Goal: Contribute content: Contribute content

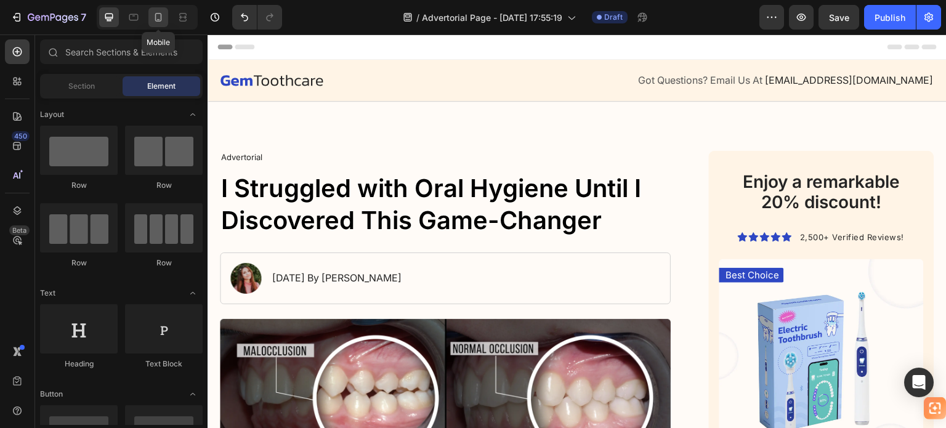
click at [158, 17] on icon at bounding box center [158, 17] width 12 height 12
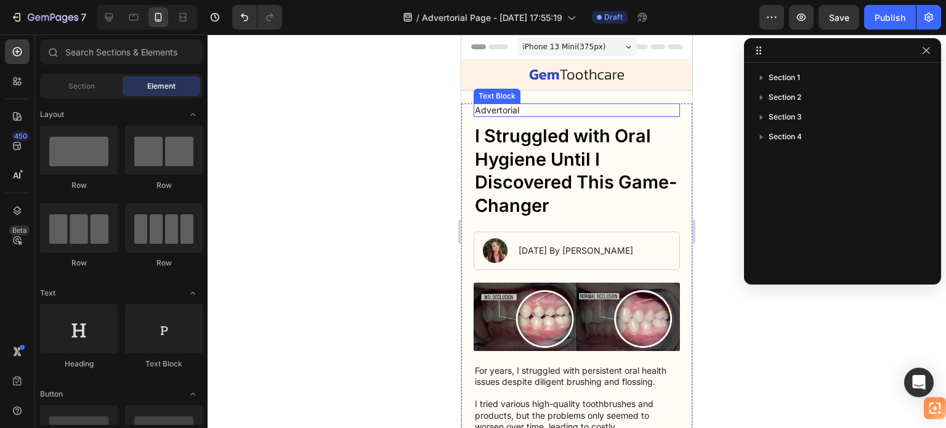
click at [500, 106] on p "Advertorial" at bounding box center [577, 110] width 204 height 11
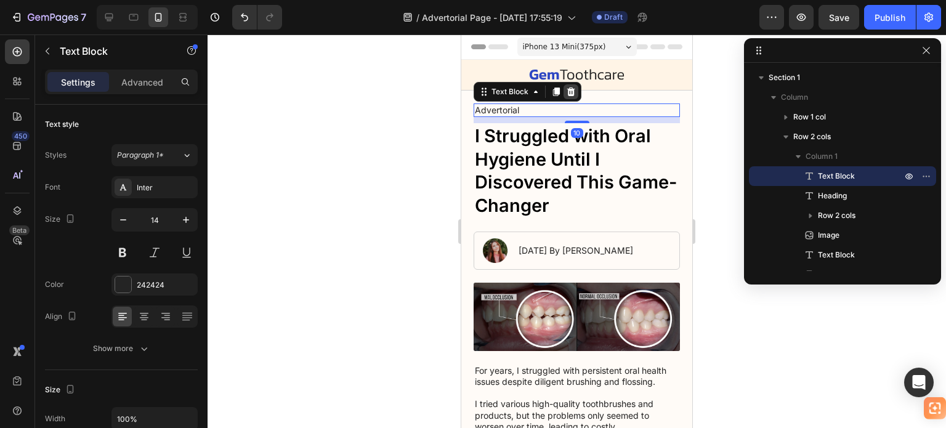
click at [567, 91] on icon at bounding box center [571, 92] width 10 height 10
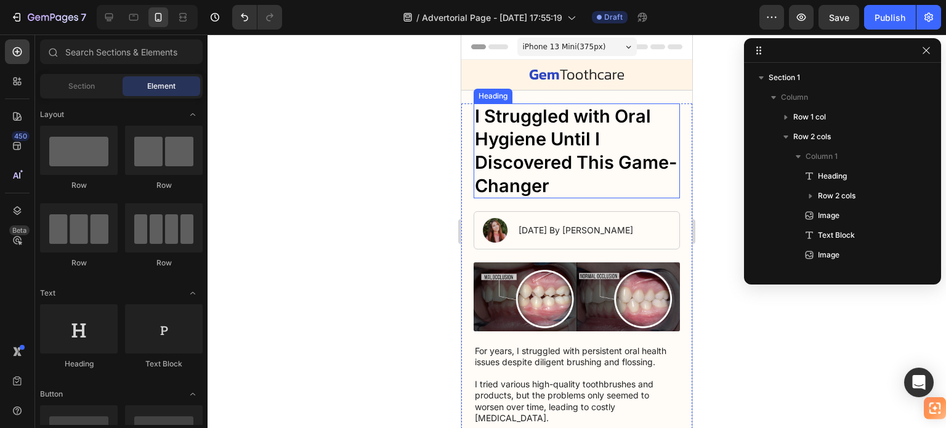
click at [557, 116] on h1 "I Struggled with Oral Hygiene Until I Discovered This Game-Changer" at bounding box center [577, 150] width 206 height 95
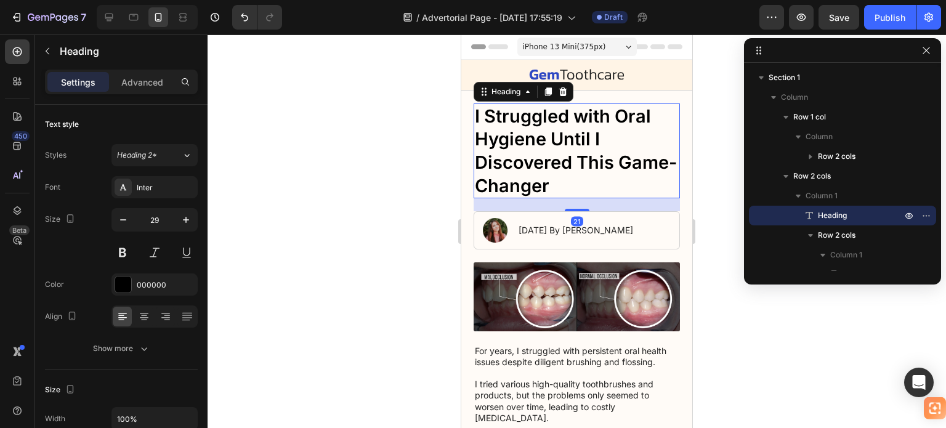
click at [551, 126] on h1 "I Struggled with Oral Hygiene Until I Discovered This Game-Changer" at bounding box center [577, 150] width 206 height 95
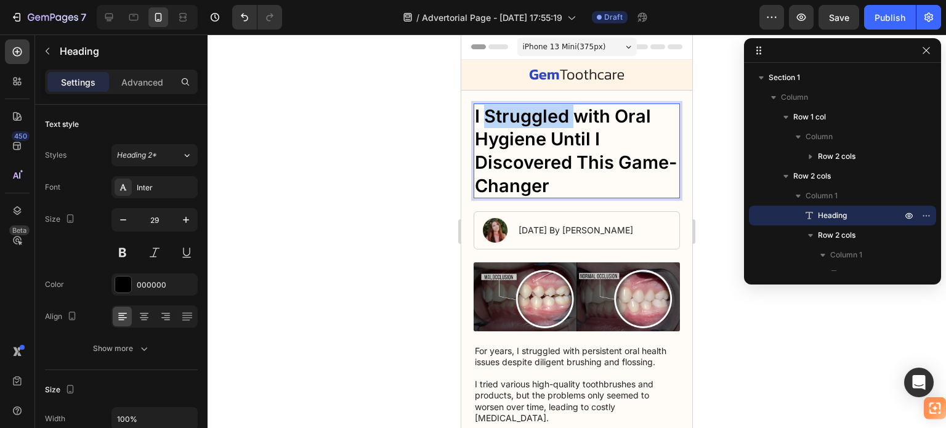
click at [550, 126] on p "I Struggled with Oral Hygiene Until I Discovered This Game-Changer" at bounding box center [577, 151] width 204 height 93
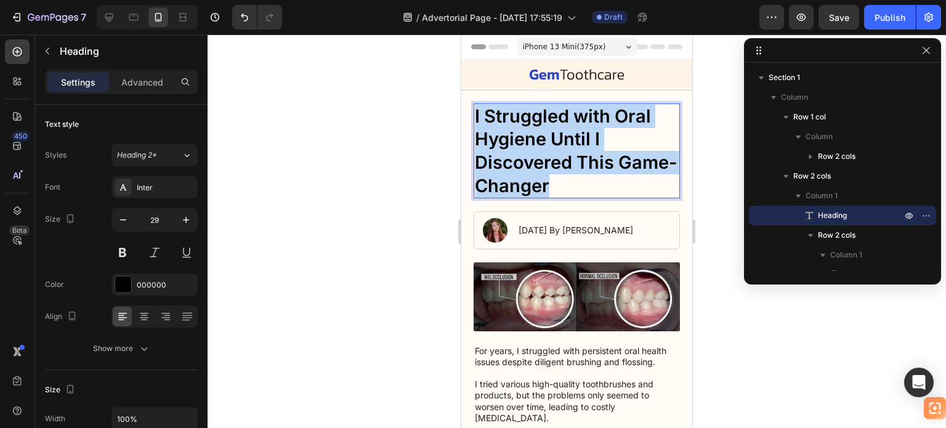
click at [550, 126] on p "I Struggled with Oral Hygiene Until I Discovered This Game-Changer" at bounding box center [577, 151] width 204 height 93
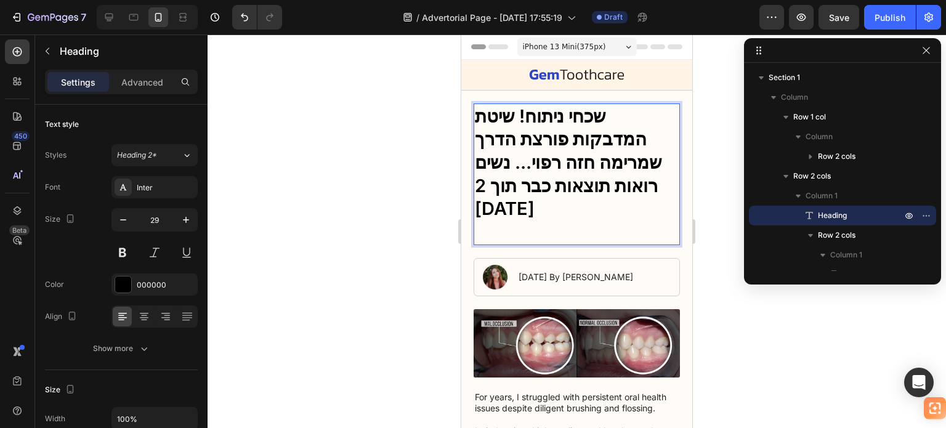
click at [599, 220] on p "Rich Text Editor. Editing area: main" at bounding box center [577, 231] width 204 height 23
click at [709, 158] on div at bounding box center [577, 231] width 738 height 394
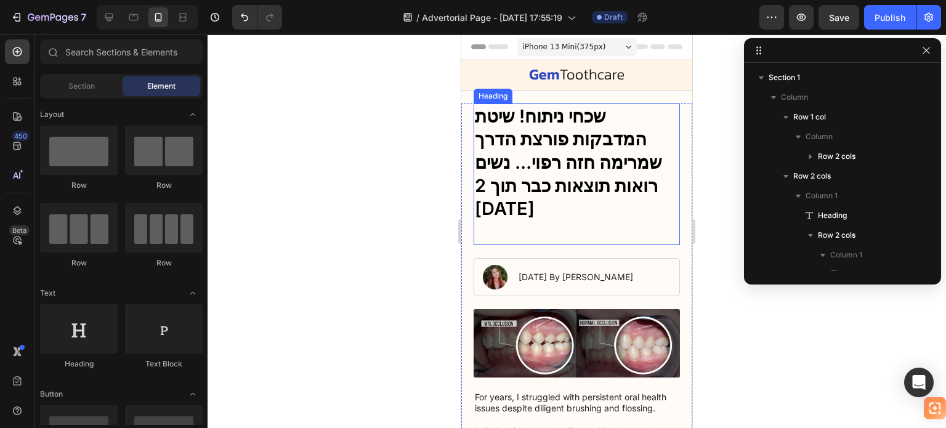
click at [628, 161] on p "שכחי ניתוח! שיטת המדבקות פורצת הדרך שמרימה חזה רפוי... נשים רואות תוצאות כבר תו…" at bounding box center [577, 174] width 204 height 139
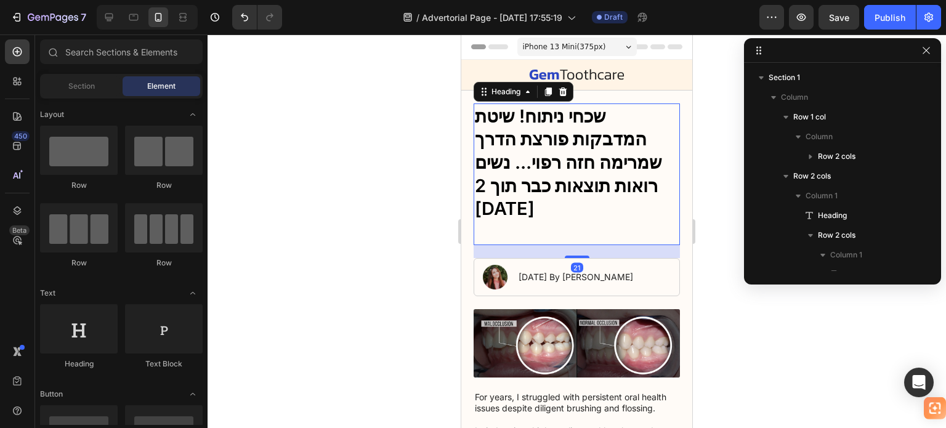
scroll to position [134, 0]
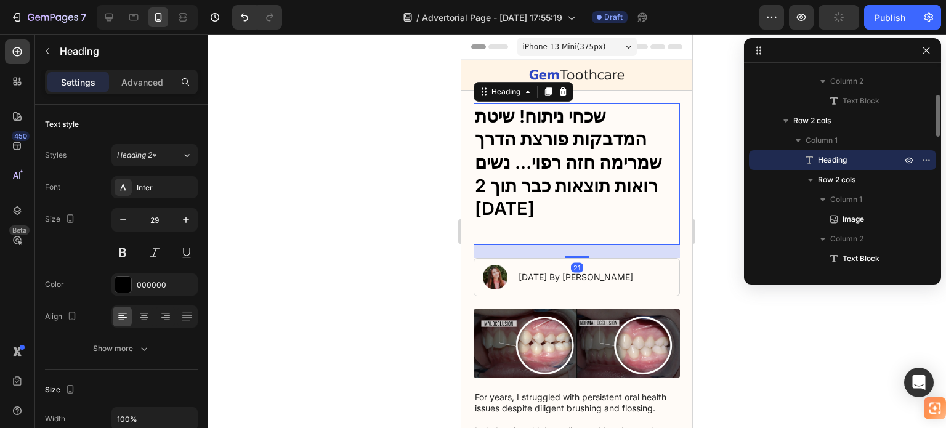
click at [807, 160] on icon at bounding box center [809, 160] width 12 height 12
click at [928, 161] on icon "button" at bounding box center [926, 160] width 10 height 10
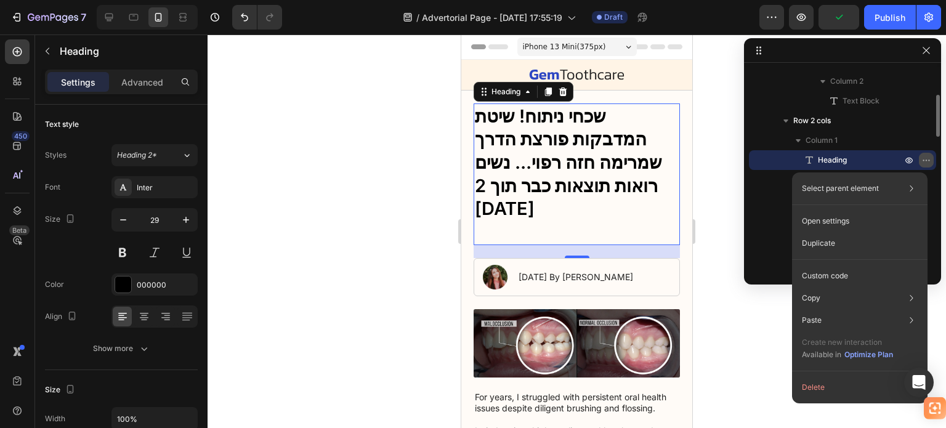
click at [928, 161] on icon "button" at bounding box center [926, 160] width 10 height 10
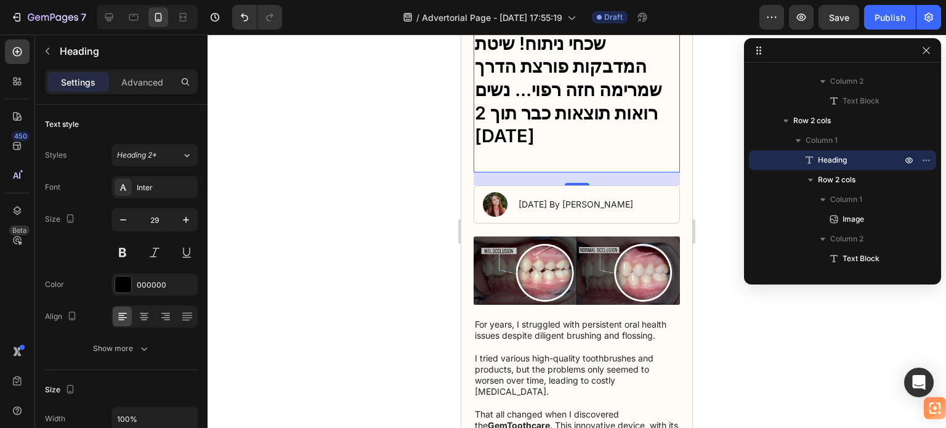
scroll to position [0, 0]
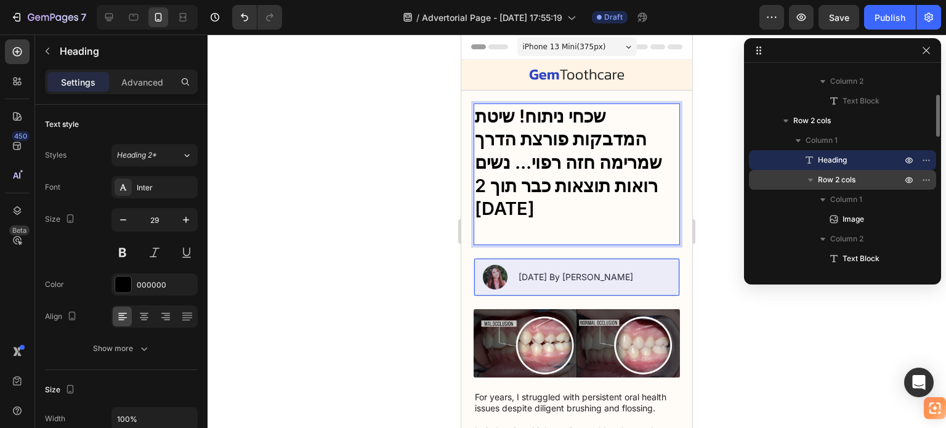
click at [837, 180] on span "Row 2 cols" at bounding box center [837, 180] width 38 height 12
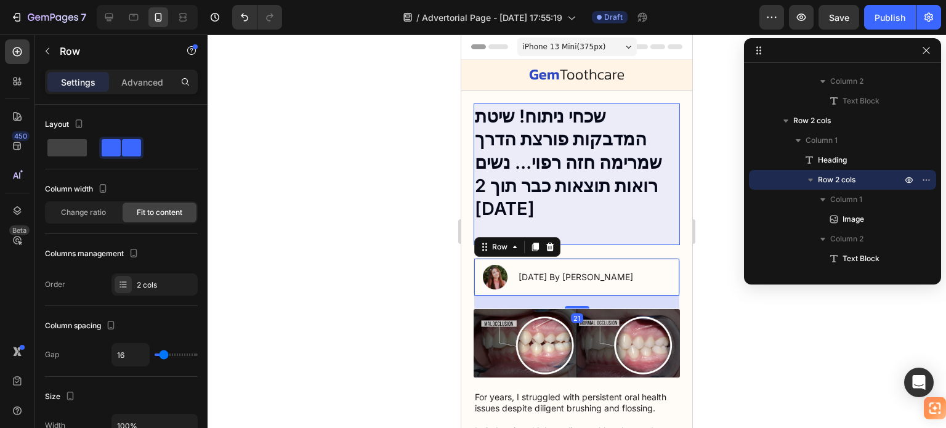
click at [725, 148] on div at bounding box center [577, 231] width 738 height 394
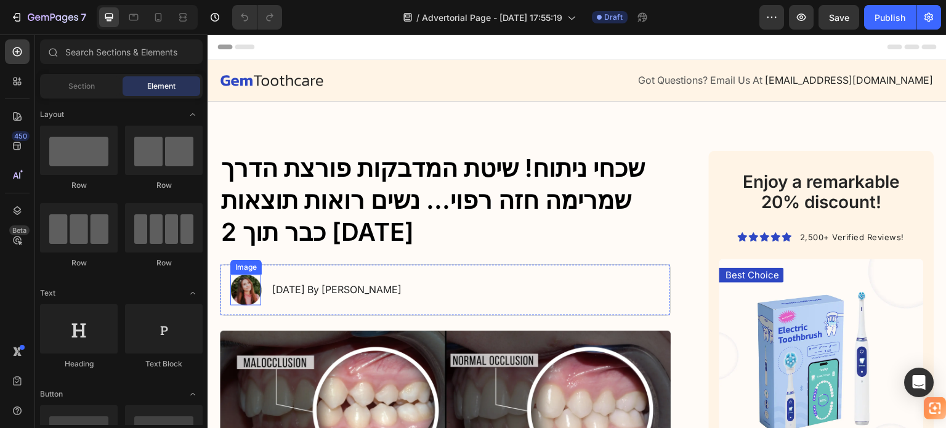
click at [249, 286] on img at bounding box center [245, 290] width 31 height 31
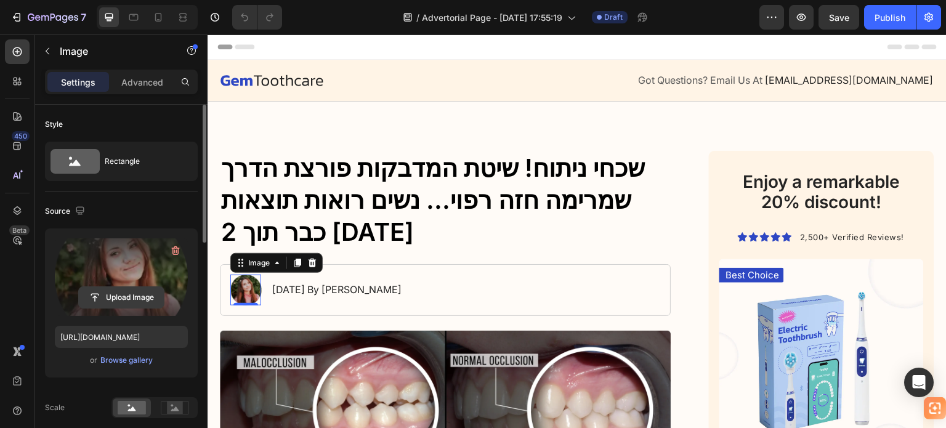
click at [132, 294] on input "file" at bounding box center [121, 297] width 85 height 21
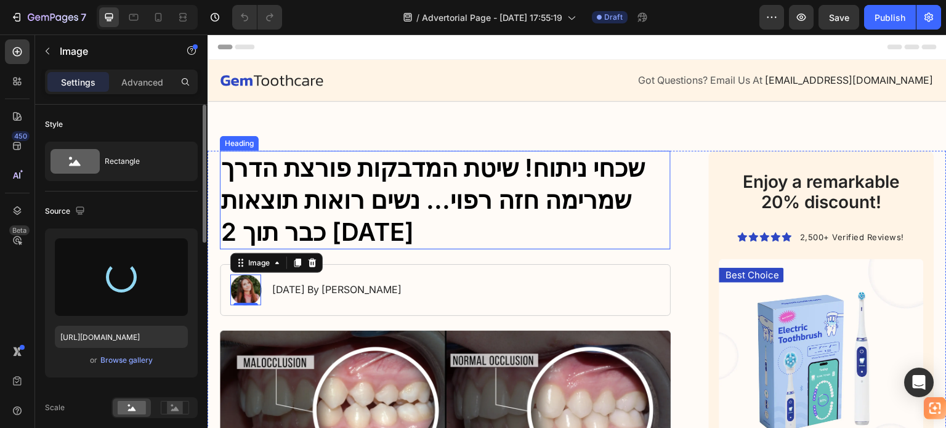
type input "[URL][DOMAIN_NAME]"
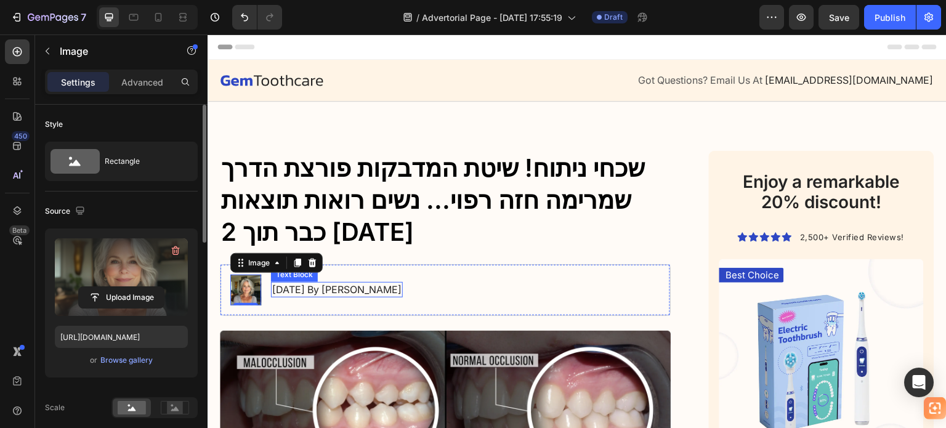
click at [291, 288] on p "[DATE] By [PERSON_NAME]" at bounding box center [336, 289] width 129 height 13
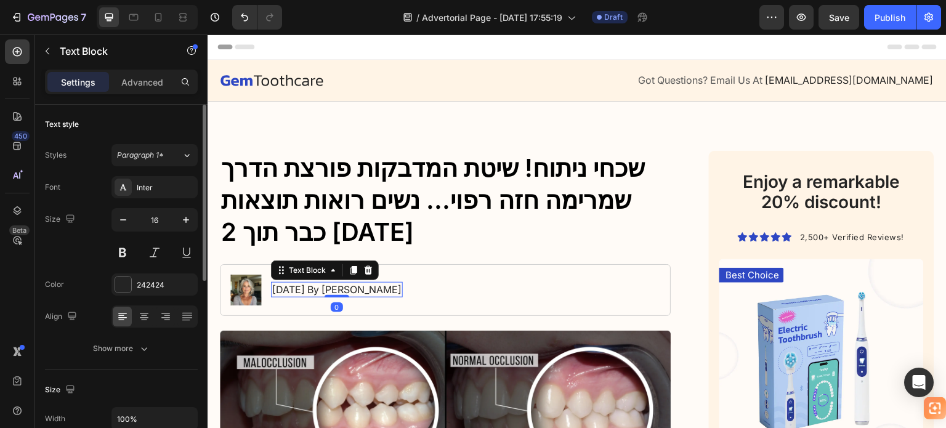
click at [291, 288] on p "[DATE] By [PERSON_NAME]" at bounding box center [336, 289] width 129 height 13
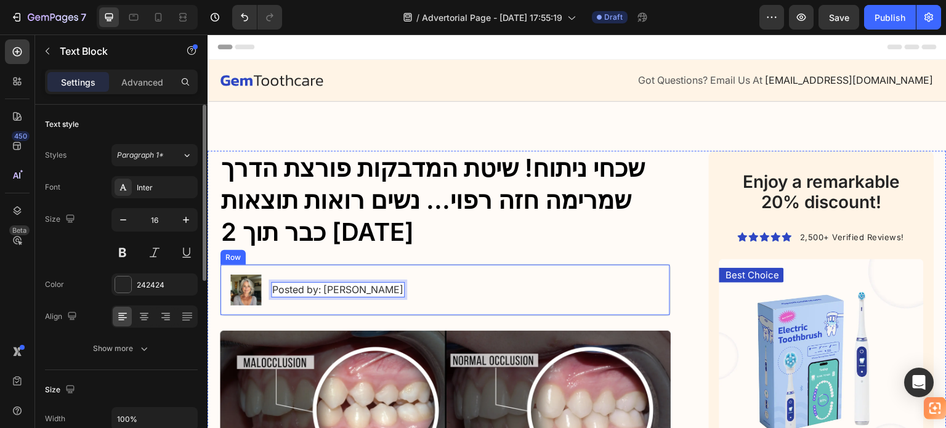
click at [432, 289] on div "Image Posted by: [PERSON_NAME] Text Block 0 Row" at bounding box center [445, 290] width 451 height 52
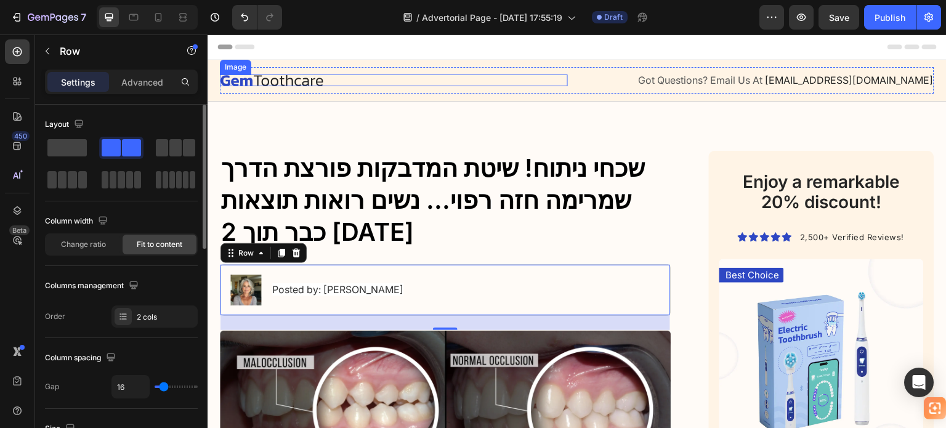
click at [485, 81] on div at bounding box center [394, 81] width 348 height 12
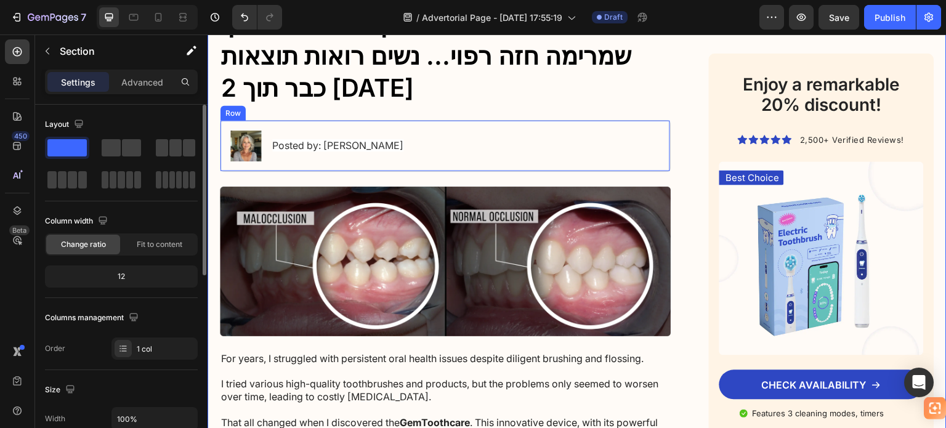
scroll to position [123, 0]
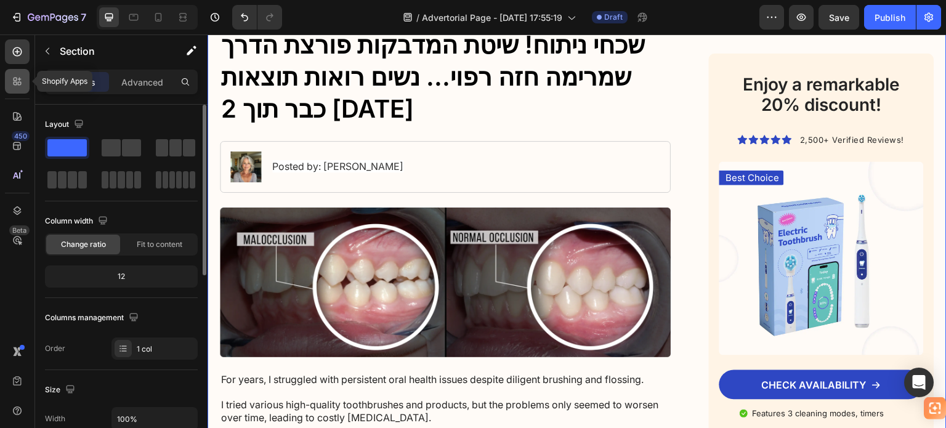
click at [11, 77] on icon at bounding box center [17, 81] width 12 height 12
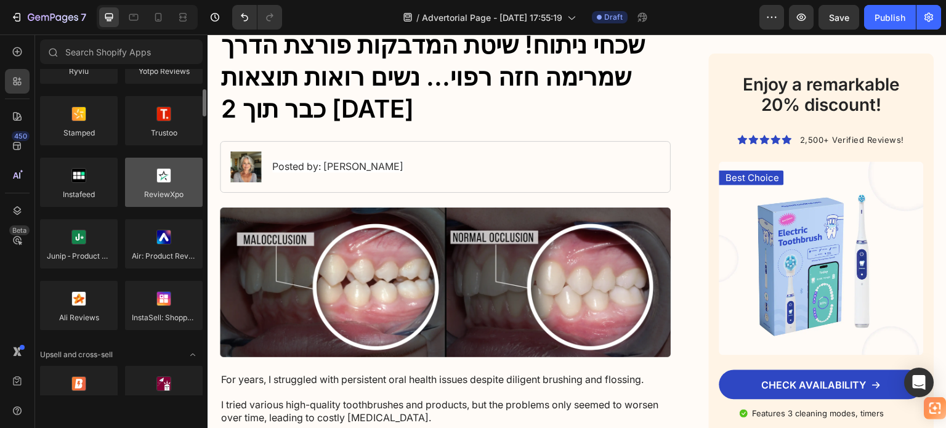
scroll to position [431, 0]
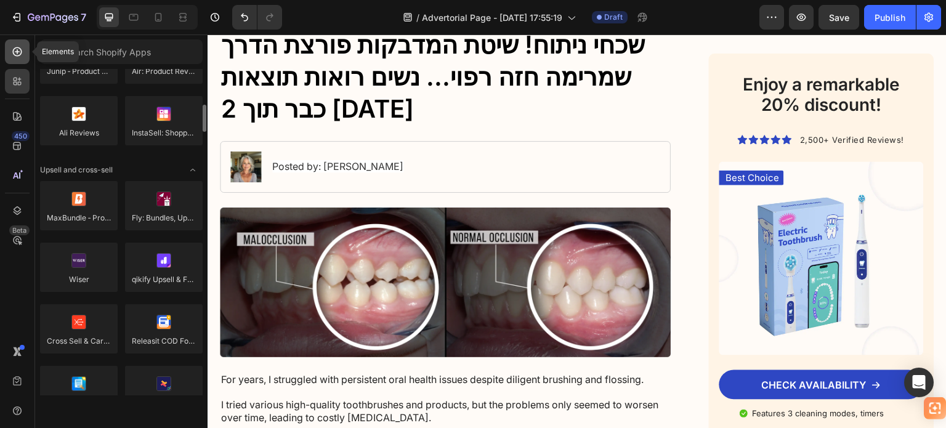
click at [14, 53] on icon at bounding box center [17, 51] width 9 height 9
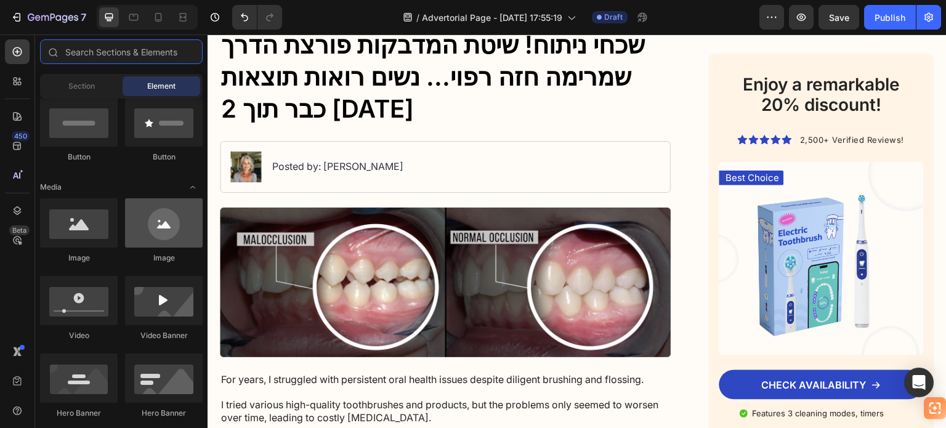
scroll to position [0, 0]
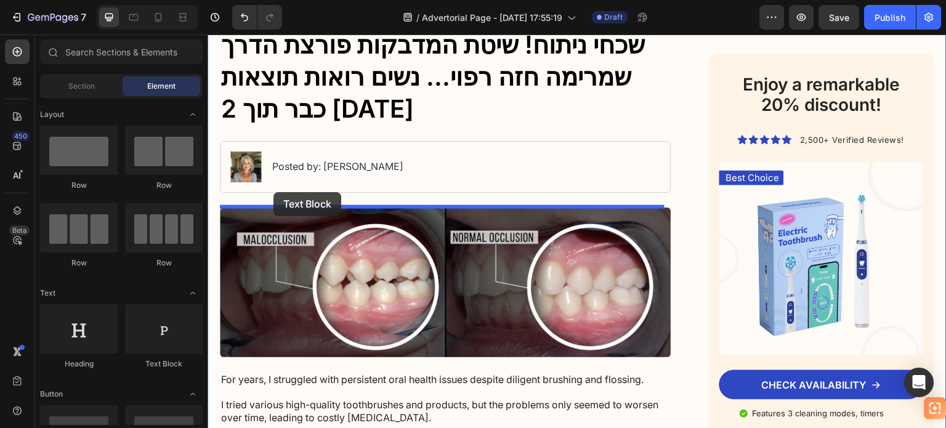
drag, startPoint x: 384, startPoint y: 352, endPoint x: 273, endPoint y: 192, distance: 194.3
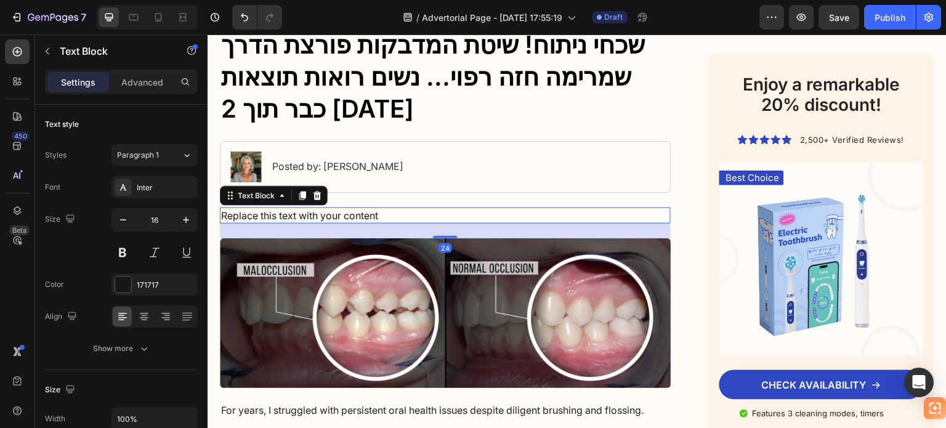
click at [273, 218] on div "Replace this text with your content" at bounding box center [445, 216] width 451 height 16
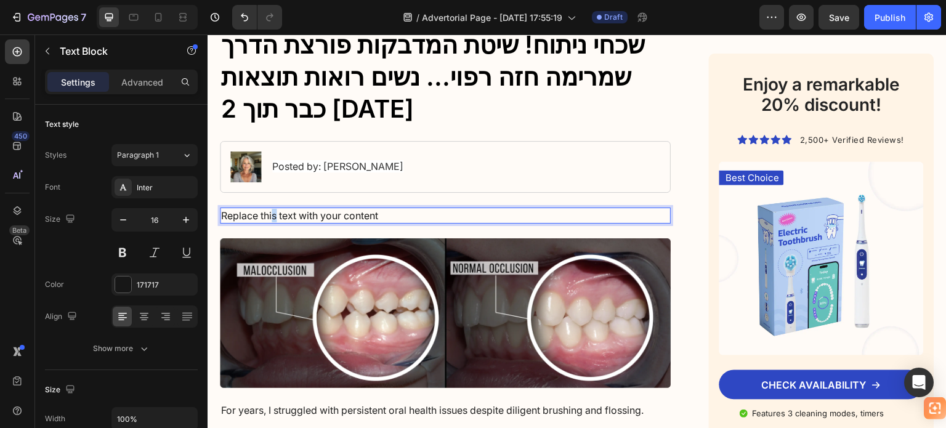
click at [273, 217] on p "Replace this text with your content" at bounding box center [445, 216] width 448 height 14
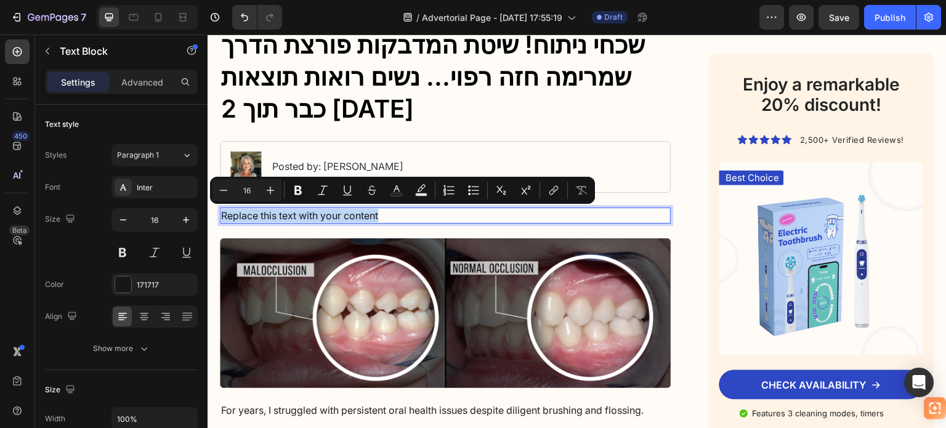
click at [273, 217] on p "Replace this text with your content" at bounding box center [445, 216] width 448 height 14
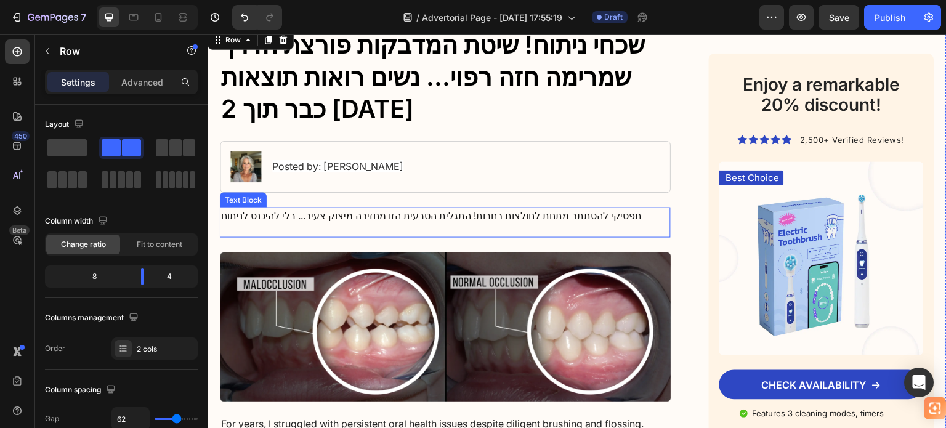
click at [393, 227] on p "Rich Text Editor. Editing area: main" at bounding box center [445, 229] width 448 height 14
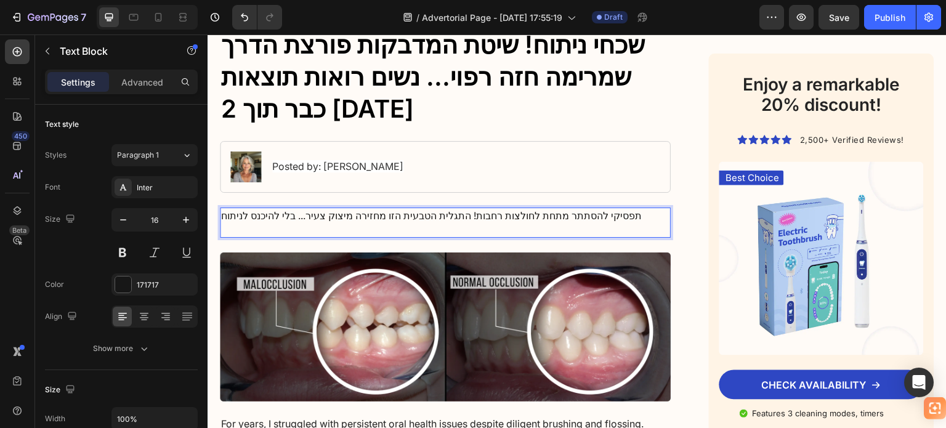
click at [257, 224] on p "Rich Text Editor. Editing area: main" at bounding box center [445, 229] width 448 height 14
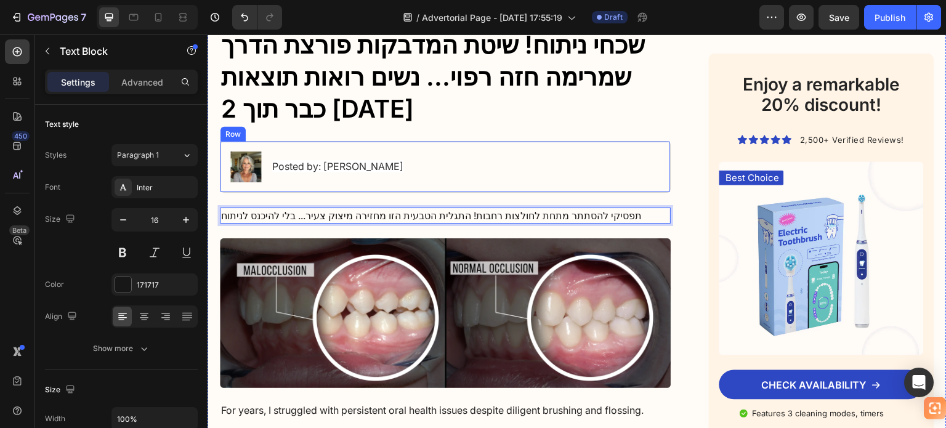
click at [336, 121] on h1 "שכחי ניתוח! שיטת המדבקות פורצת הדרך שמרימה חזה רפוי... נשים רואות תוצאות כבר תו…" at bounding box center [445, 77] width 451 height 99
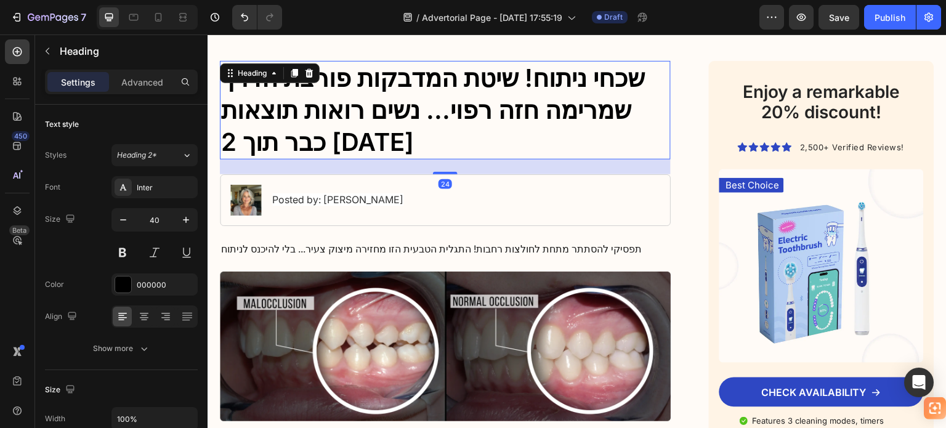
scroll to position [62, 0]
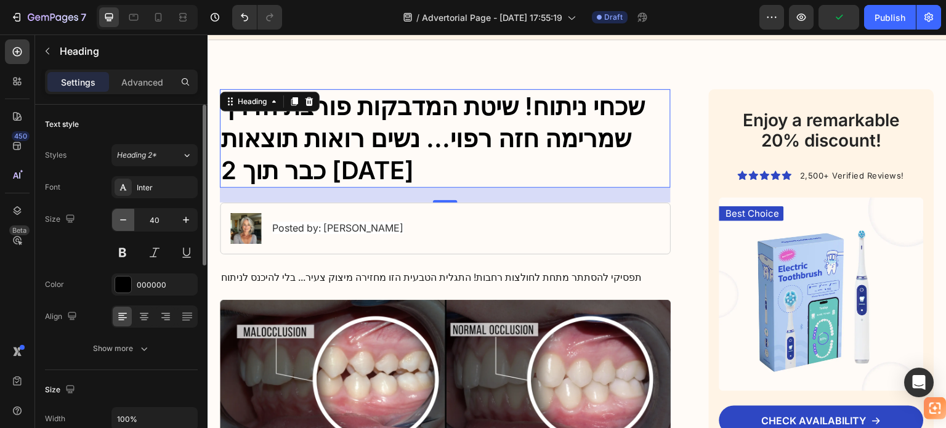
click at [133, 221] on button "button" at bounding box center [123, 220] width 22 height 22
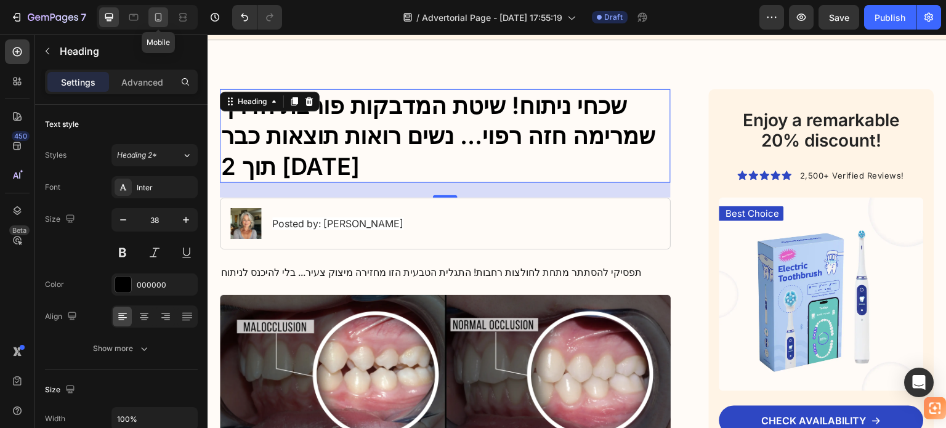
click at [160, 15] on icon at bounding box center [158, 17] width 12 height 12
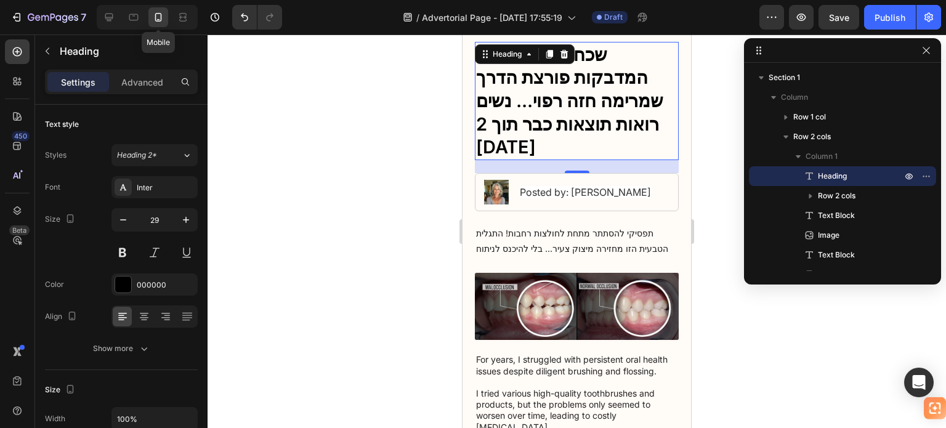
scroll to position [25, 0]
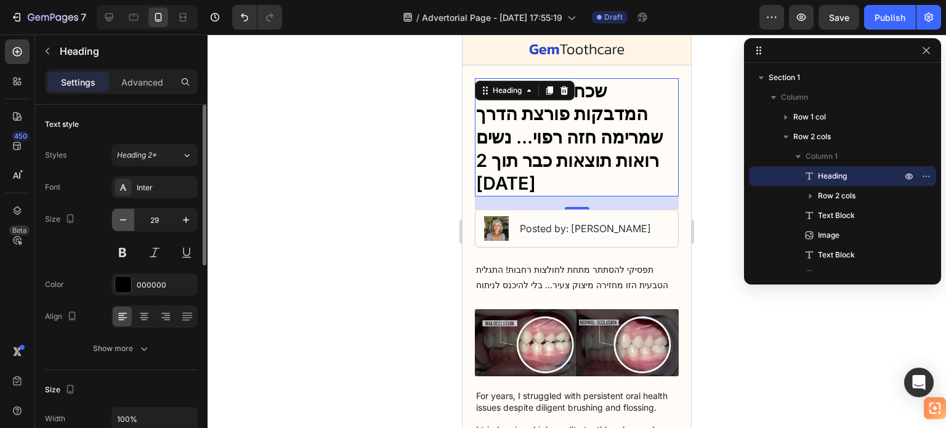
click at [126, 221] on icon "button" at bounding box center [123, 220] width 12 height 12
type input "28"
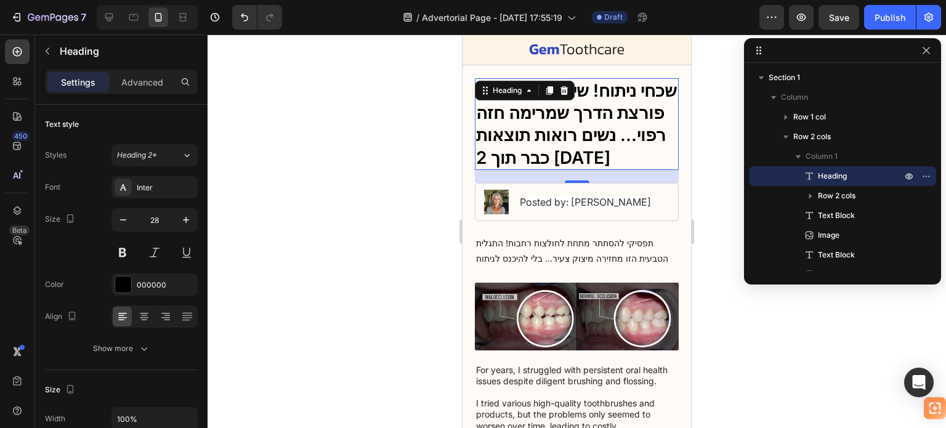
click at [717, 111] on div at bounding box center [577, 231] width 738 height 394
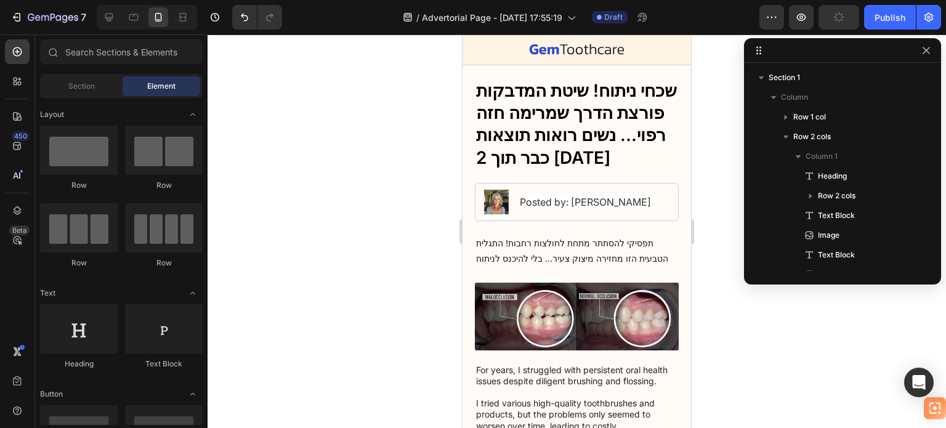
scroll to position [101, 0]
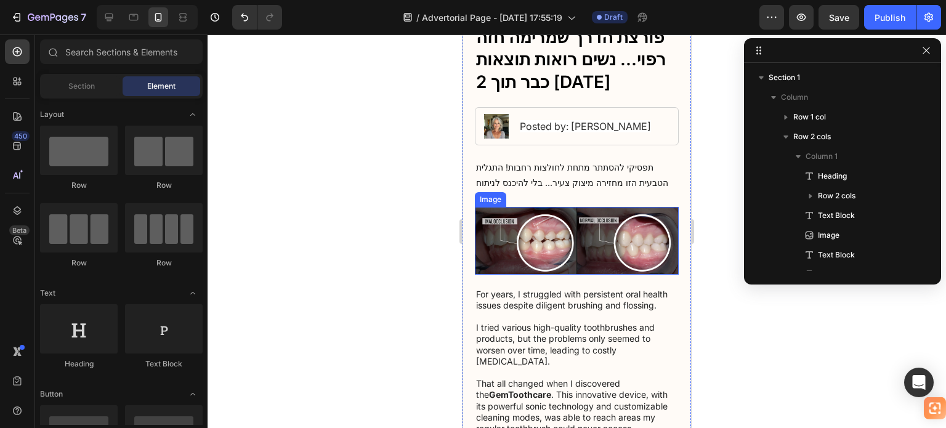
click at [574, 226] on img at bounding box center [577, 241] width 204 height 68
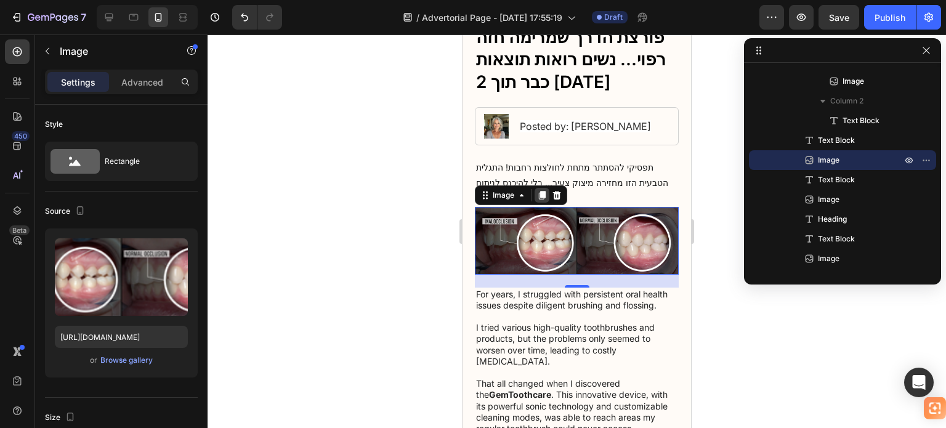
scroll to position [0, 0]
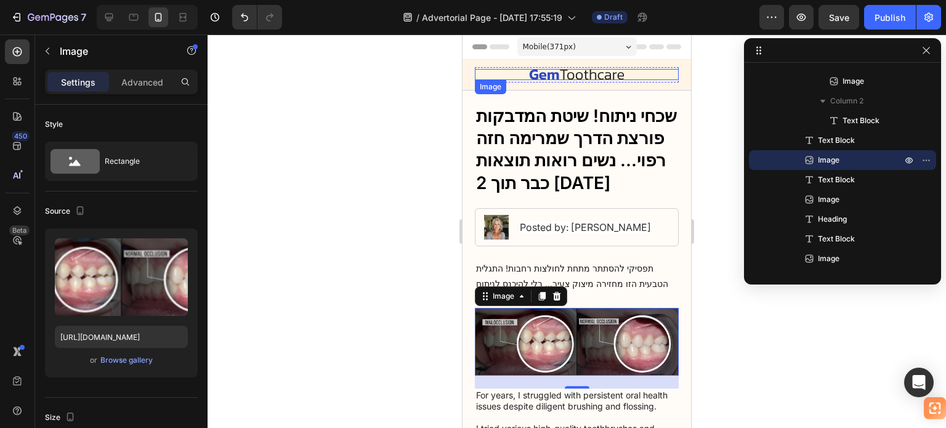
click at [599, 79] on img at bounding box center [576, 74] width 95 height 11
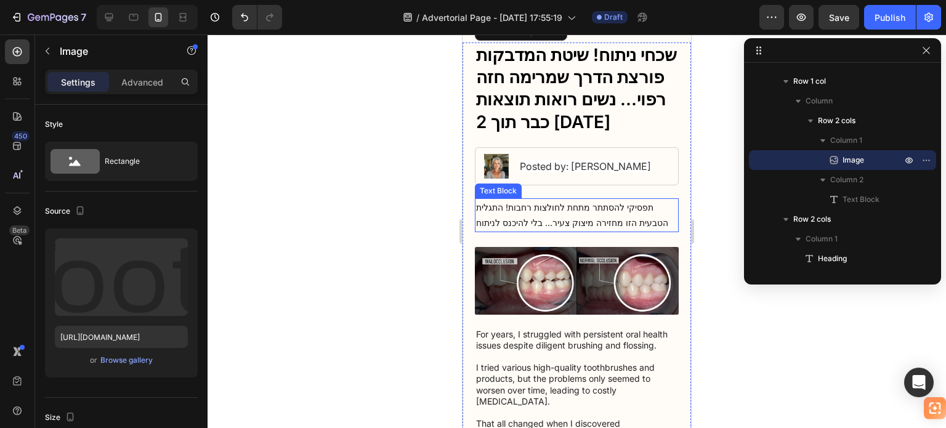
scroll to position [62, 0]
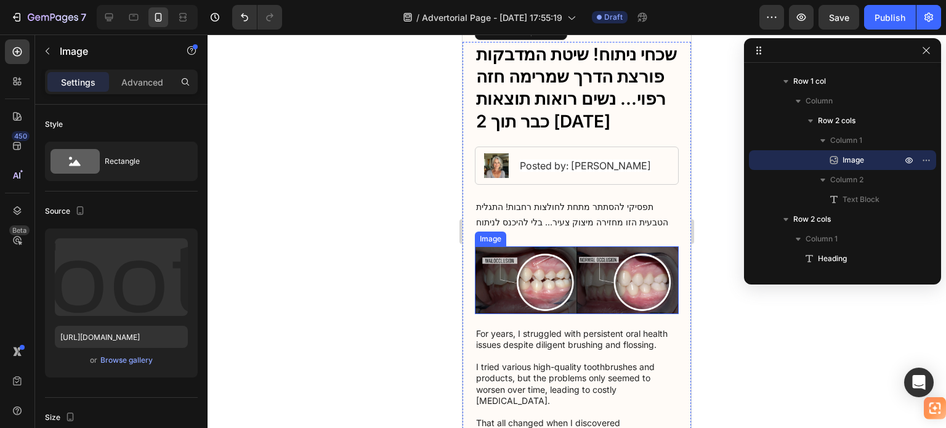
click at [572, 277] on img at bounding box center [577, 280] width 204 height 68
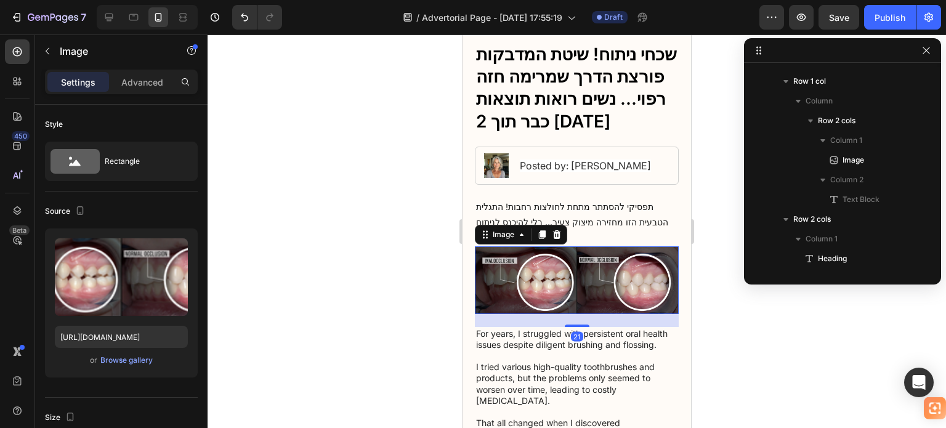
scroll to position [272, 0]
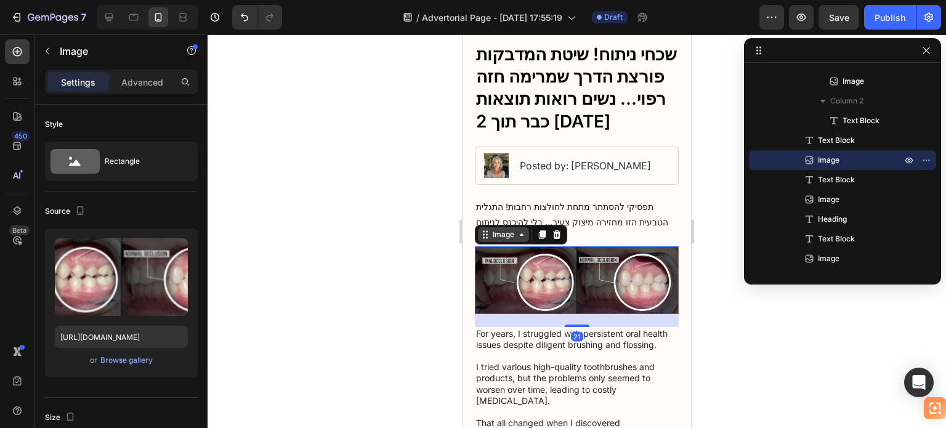
click at [511, 236] on div "Image" at bounding box center [503, 234] width 26 height 11
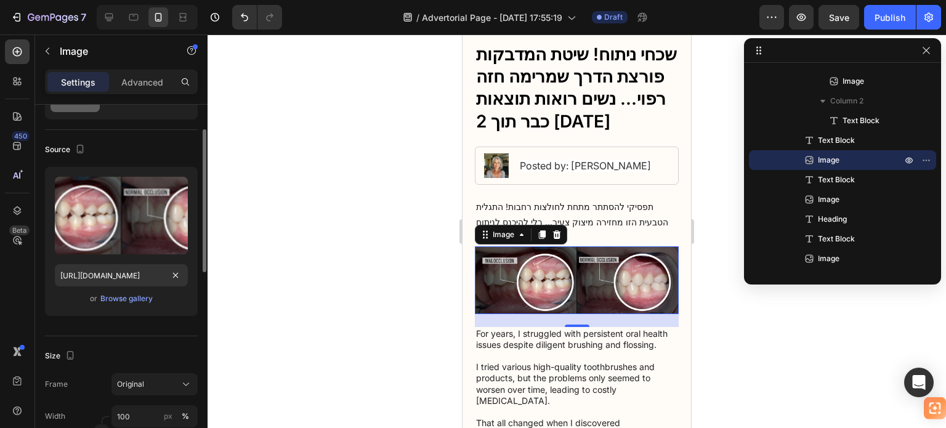
scroll to position [123, 0]
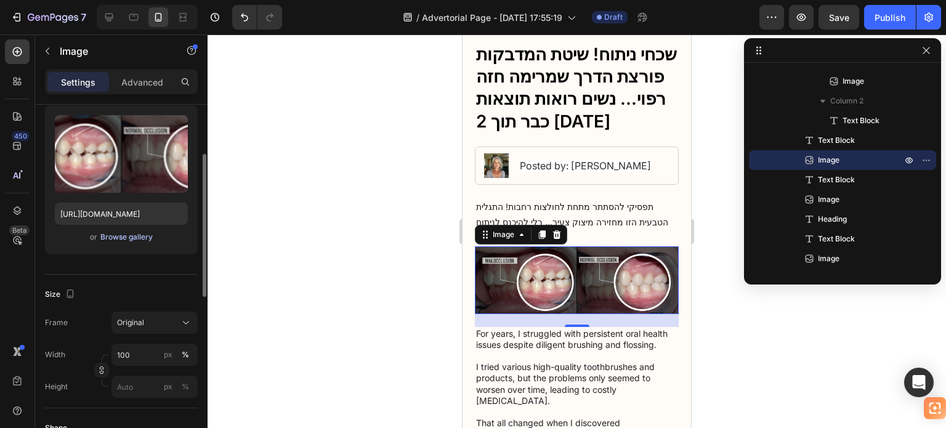
click at [134, 236] on div "Browse gallery" at bounding box center [126, 237] width 52 height 11
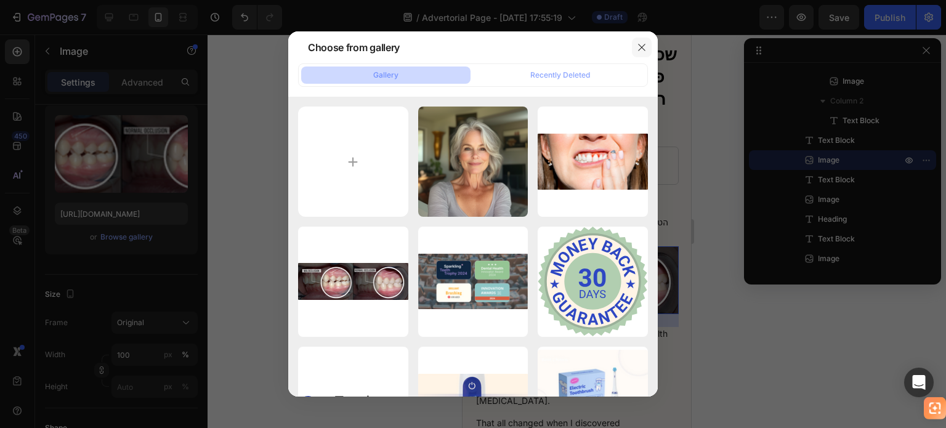
click at [641, 43] on icon "button" at bounding box center [642, 47] width 10 height 10
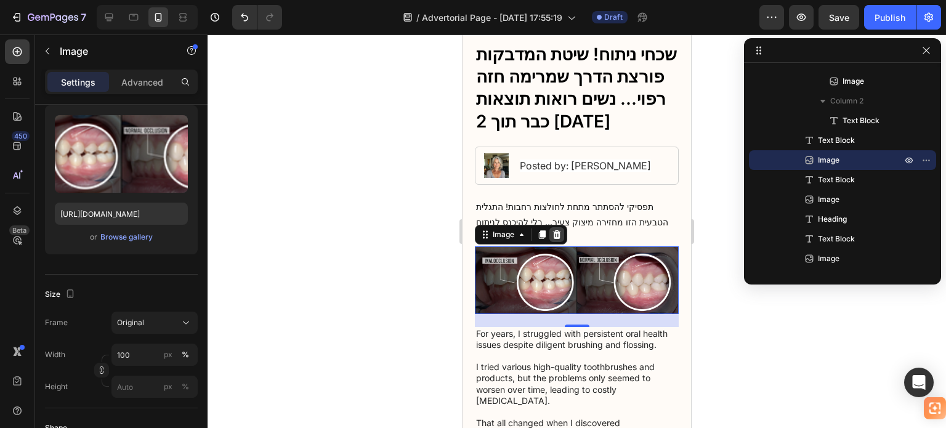
click at [555, 231] on icon at bounding box center [557, 234] width 8 height 9
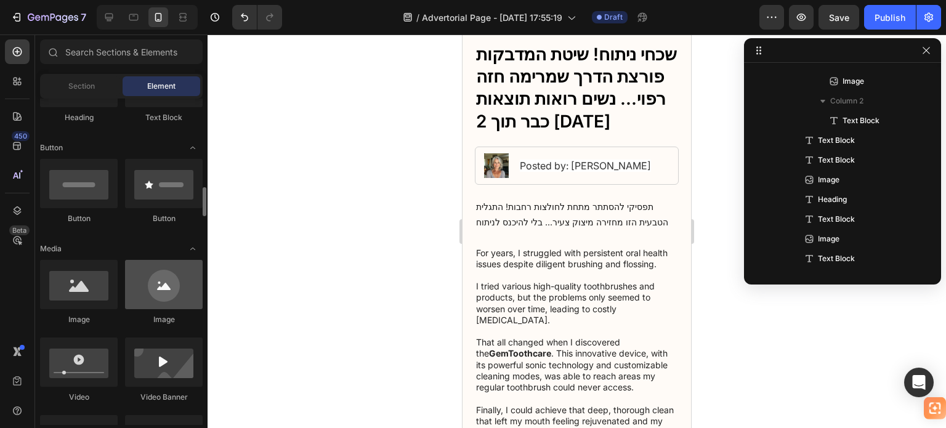
scroll to position [308, 0]
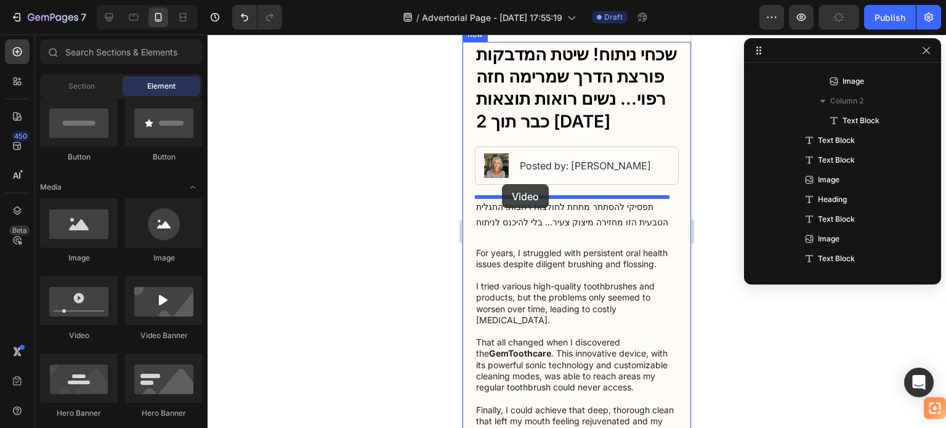
drag, startPoint x: 558, startPoint y: 344, endPoint x: 502, endPoint y: 184, distance: 169.7
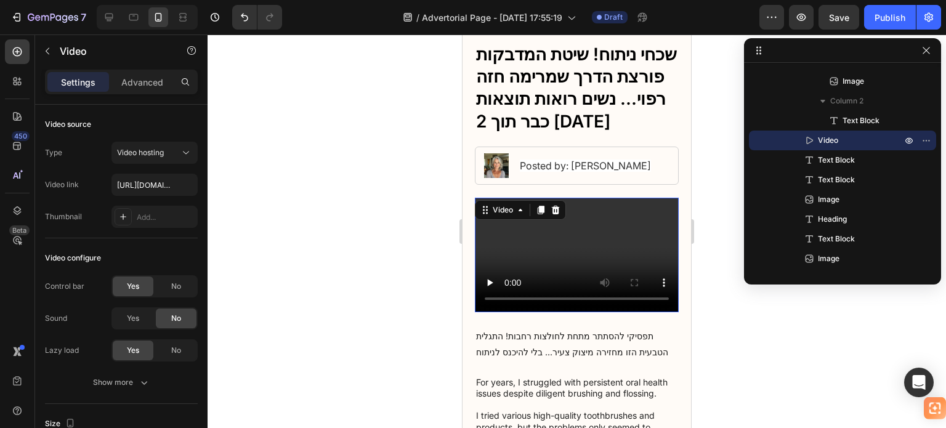
click at [539, 246] on video at bounding box center [577, 255] width 204 height 115
click at [150, 180] on input "[URL][DOMAIN_NAME]" at bounding box center [154, 185] width 86 height 22
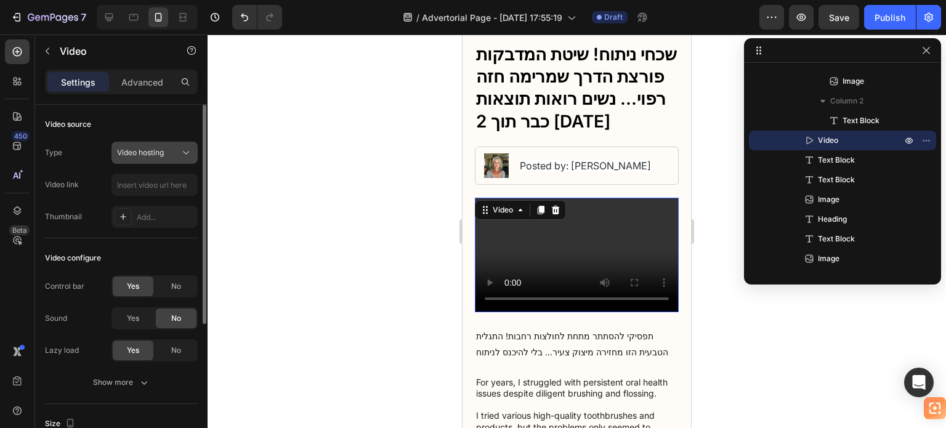
click at [158, 161] on button "Video hosting" at bounding box center [154, 153] width 86 height 22
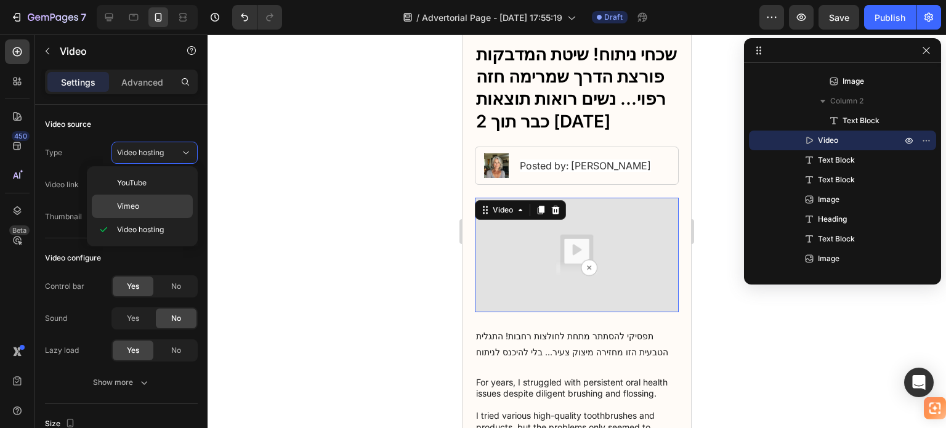
drag, startPoint x: 145, startPoint y: 206, endPoint x: 150, endPoint y: 196, distance: 11.0
click at [144, 206] on p "Vimeo" at bounding box center [152, 206] width 70 height 11
type input "[URL][DOMAIN_NAME]"
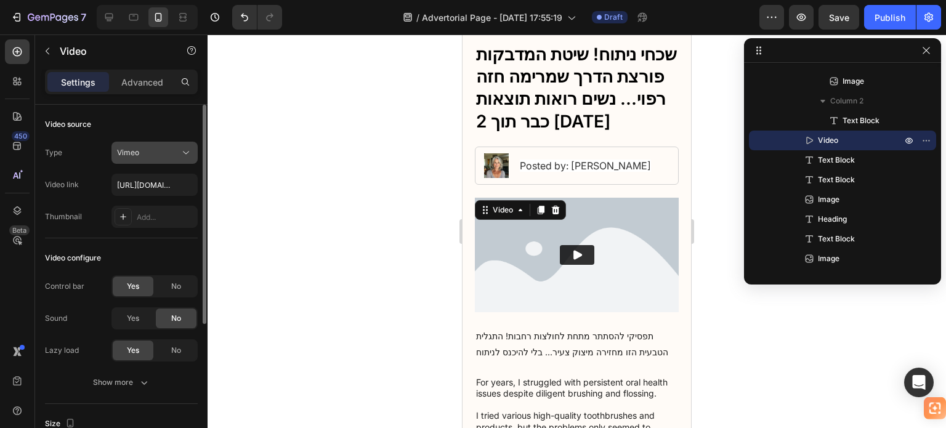
click at [172, 155] on div "Vimeo" at bounding box center [148, 152] width 63 height 11
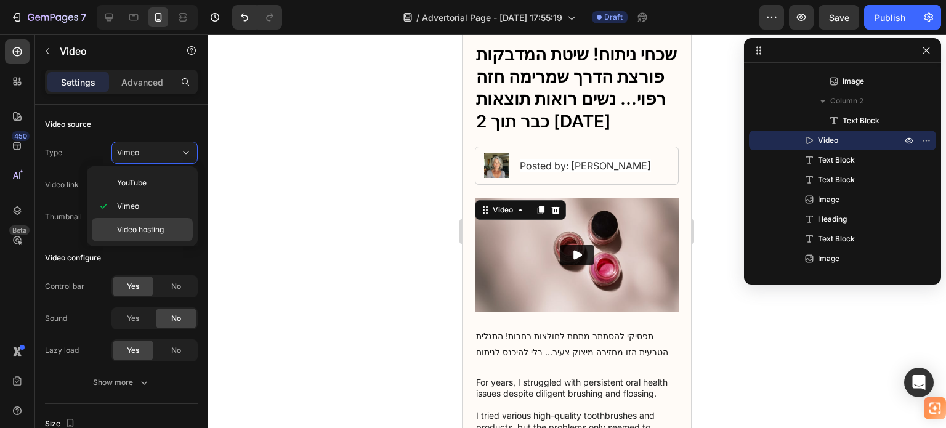
click at [154, 232] on span "Video hosting" at bounding box center [140, 229] width 47 height 11
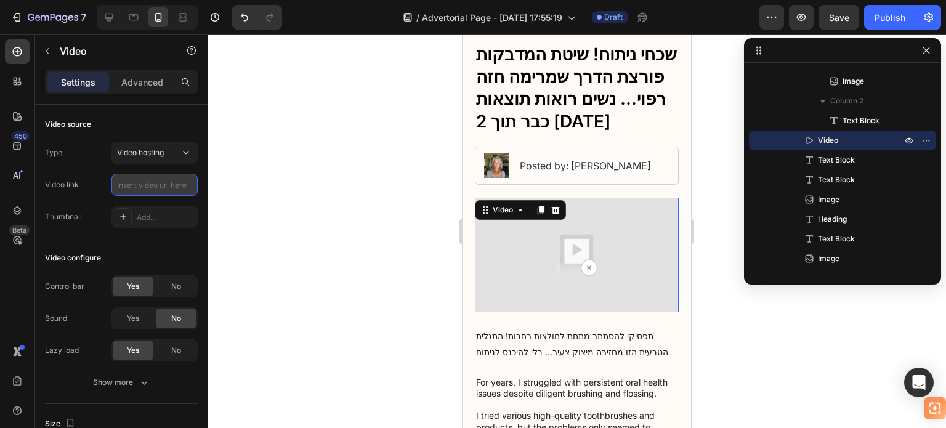
click at [154, 180] on input "text" at bounding box center [154, 185] width 86 height 22
click at [141, 219] on div "Add..." at bounding box center [166, 217] width 58 height 11
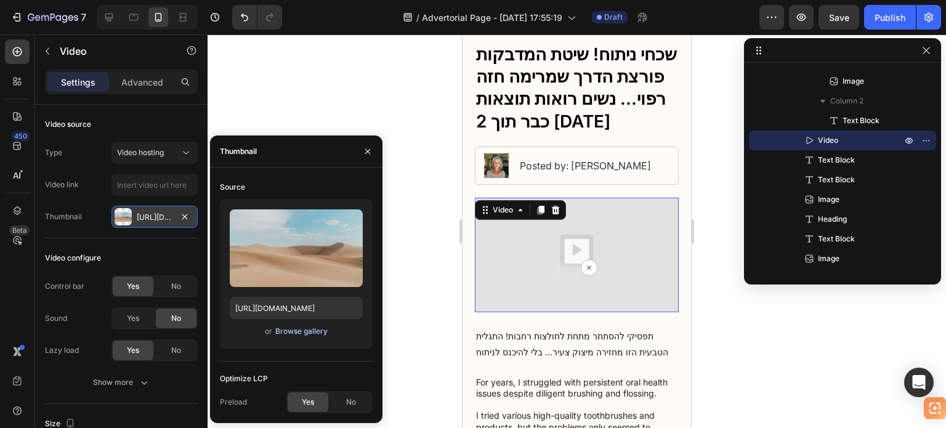
click at [289, 333] on div "Browse gallery" at bounding box center [301, 331] width 52 height 11
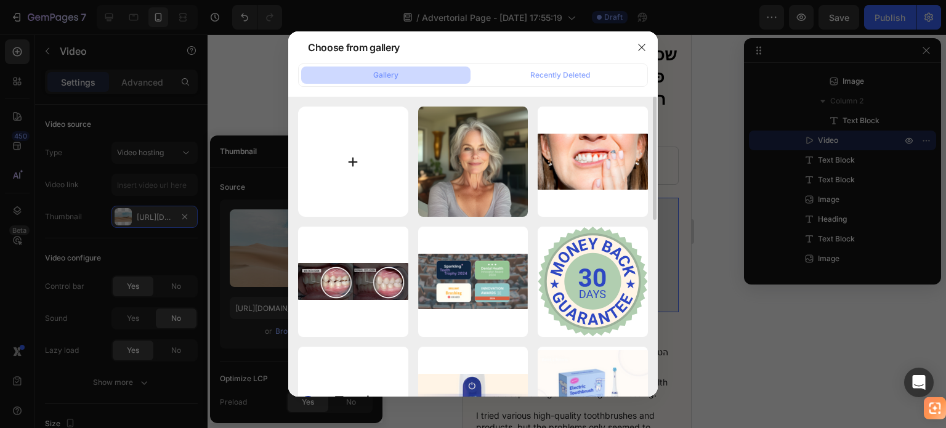
click at [357, 172] on input "file" at bounding box center [353, 162] width 110 height 110
click at [642, 46] on icon "button" at bounding box center [641, 47] width 7 height 7
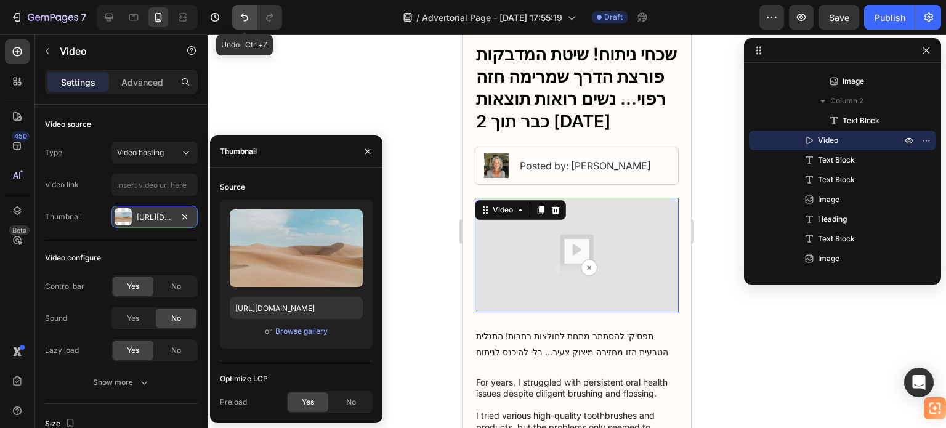
click at [244, 17] on icon "Undo/Redo" at bounding box center [244, 17] width 12 height 12
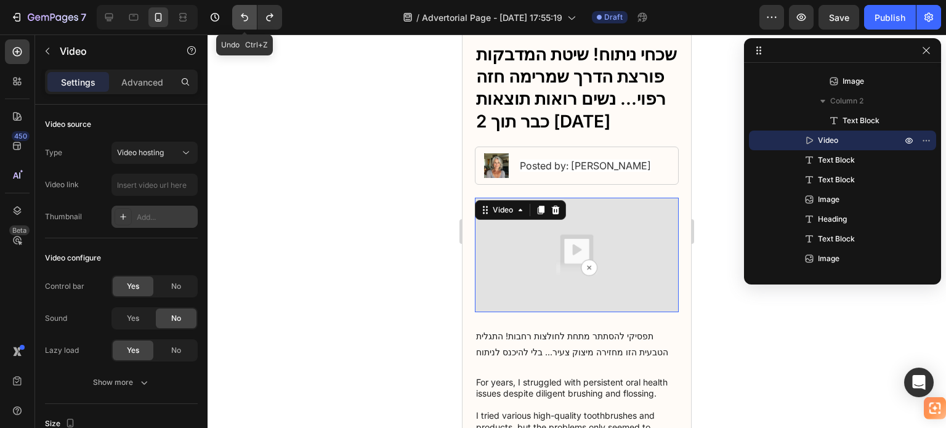
click at [244, 17] on icon "Undo/Redo" at bounding box center [244, 17] width 12 height 12
type input "[URL][DOMAIN_NAME]"
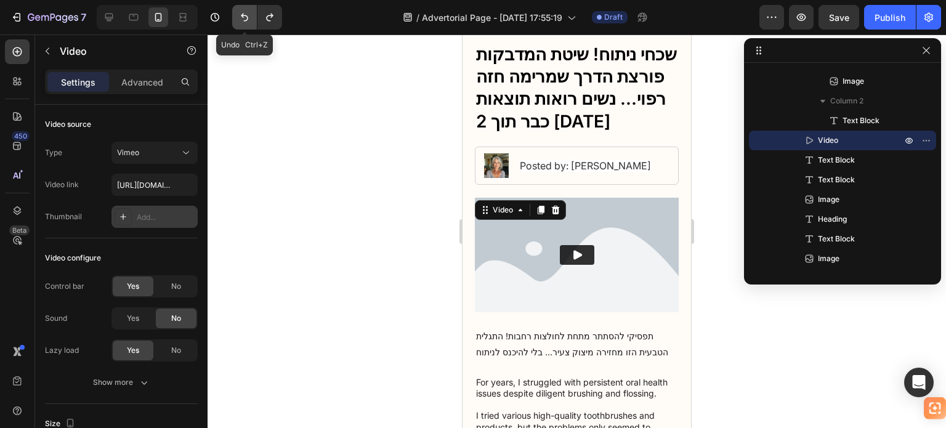
click at [244, 17] on icon "Undo/Redo" at bounding box center [244, 17] width 12 height 12
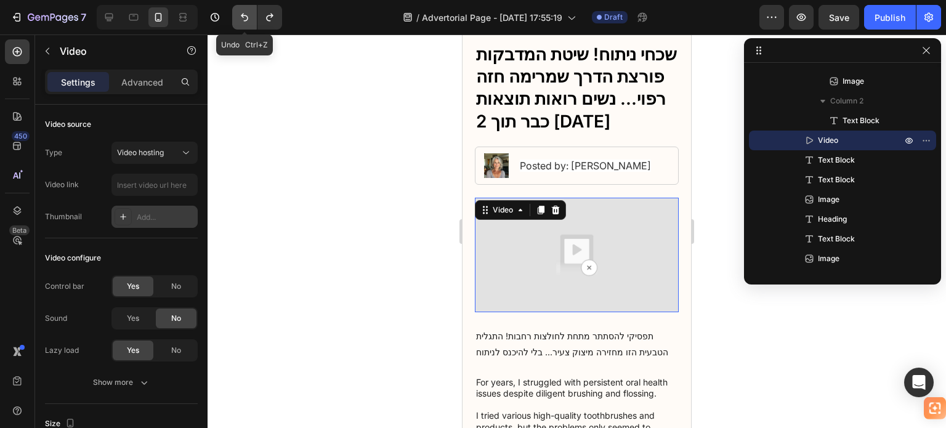
click at [243, 17] on icon "Undo/Redo" at bounding box center [244, 18] width 7 height 8
type input "[URL][DOMAIN_NAME]"
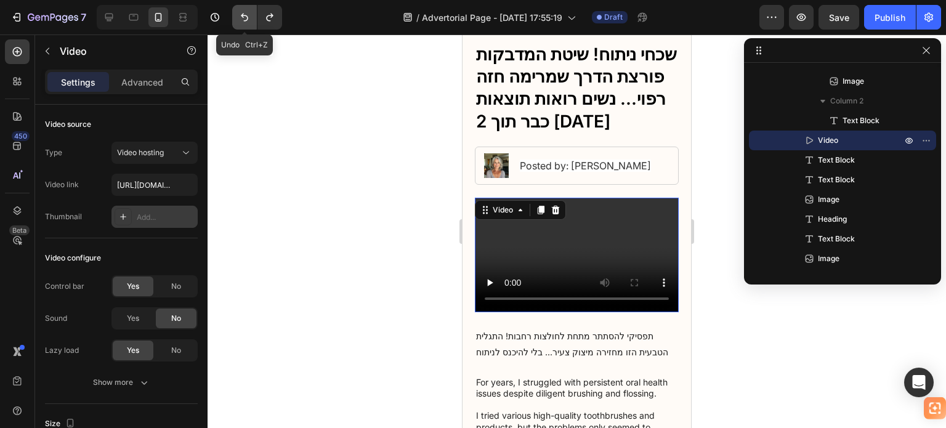
click at [243, 17] on icon "Undo/Redo" at bounding box center [244, 18] width 7 height 8
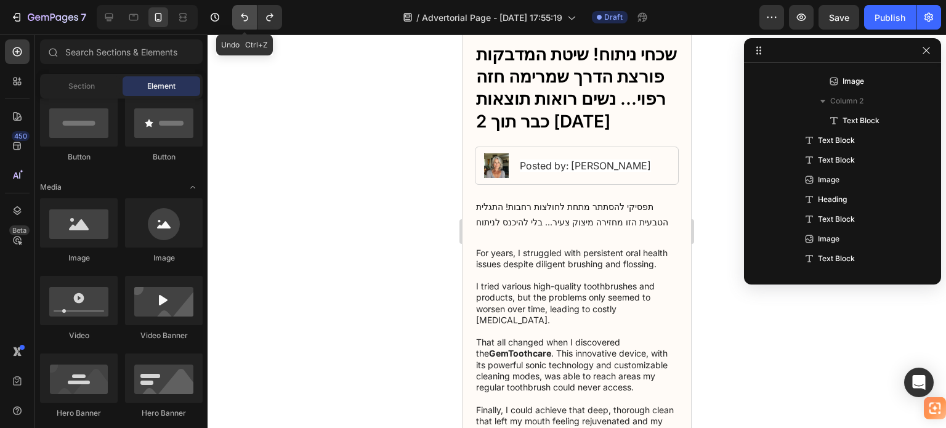
click at [243, 17] on icon "Undo/Redo" at bounding box center [244, 18] width 7 height 8
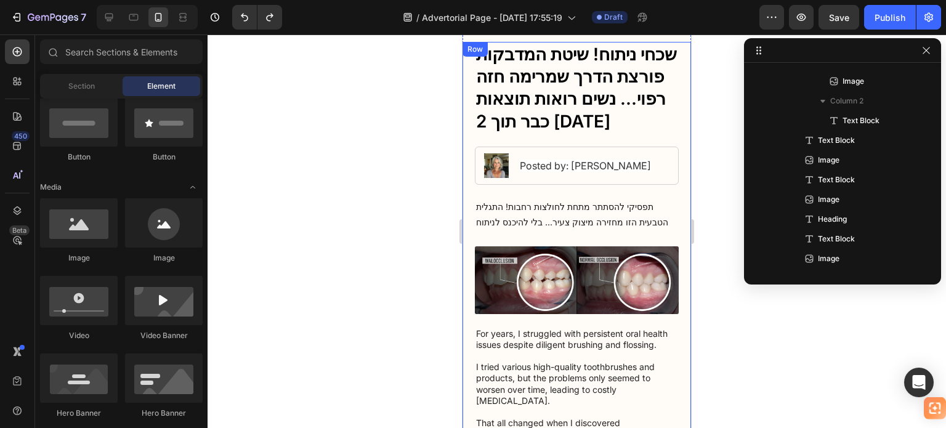
click at [540, 273] on img at bounding box center [577, 280] width 204 height 68
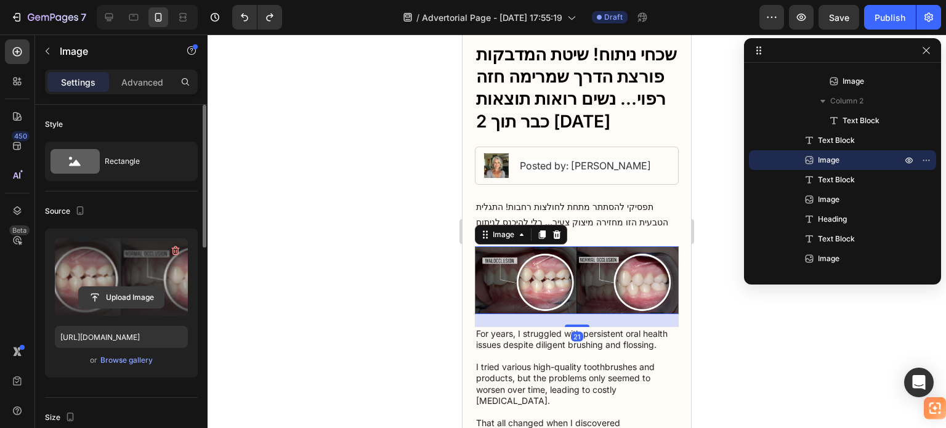
click at [134, 290] on input "file" at bounding box center [121, 297] width 85 height 21
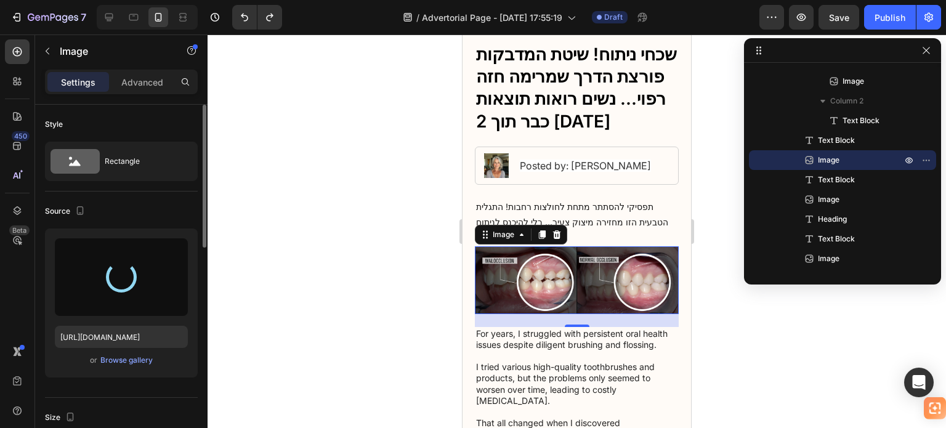
type input "[URL][DOMAIN_NAME]"
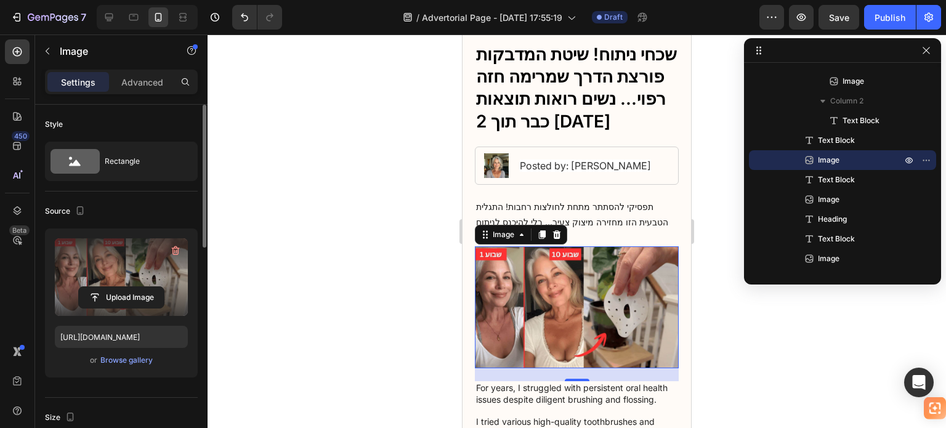
click at [128, 281] on label at bounding box center [121, 277] width 133 height 78
click at [128, 287] on input "file" at bounding box center [121, 297] width 85 height 21
type input "C:\fakepath\שבוע 1.gif"
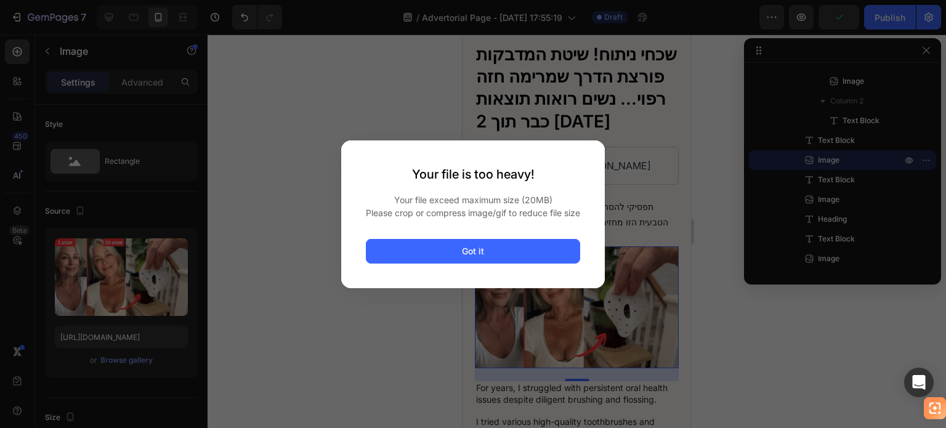
click at [474, 211] on span "Please crop or compress image/gif to reduce file size" at bounding box center [473, 212] width 214 height 13
click at [437, 120] on div at bounding box center [473, 214] width 946 height 428
click at [472, 241] on div "Your file is too heavy! Your file exceed maximum size (20MB) Please crop or com…" at bounding box center [473, 214] width 264 height 148
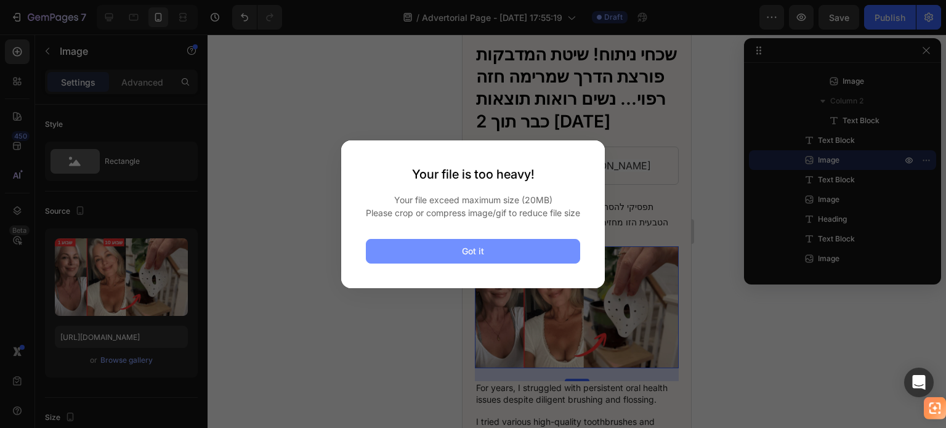
click at [471, 257] on div "Got it" at bounding box center [473, 251] width 22 height 13
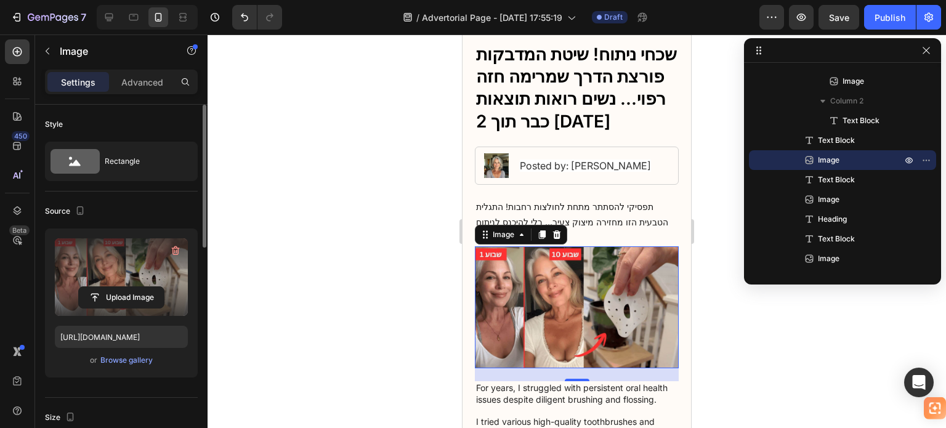
click at [116, 270] on label at bounding box center [121, 277] width 133 height 78
click at [116, 287] on input "file" at bounding box center [121, 297] width 85 height 21
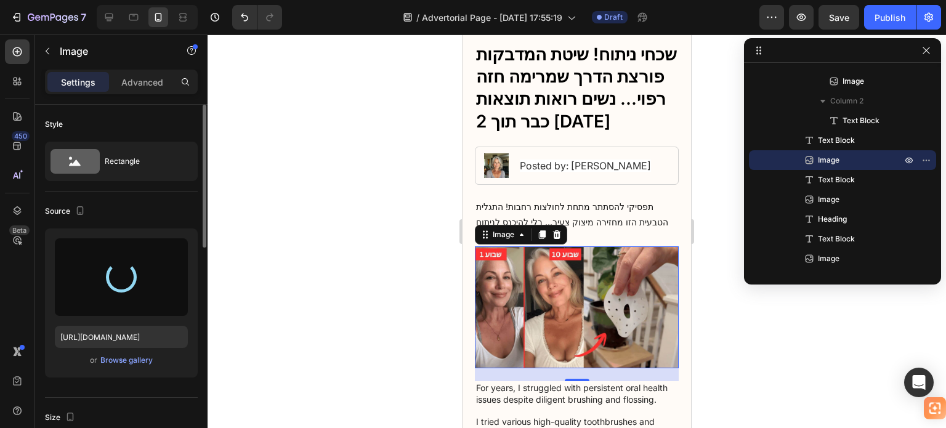
type input "[URL][DOMAIN_NAME]"
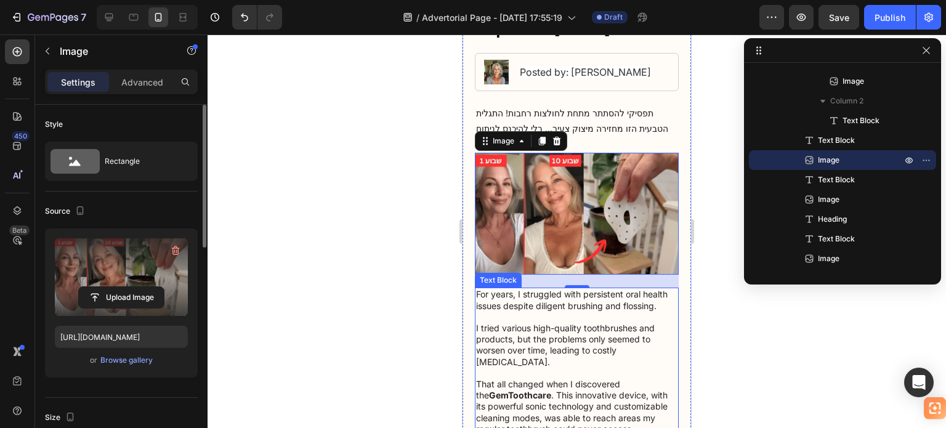
scroll to position [185, 0]
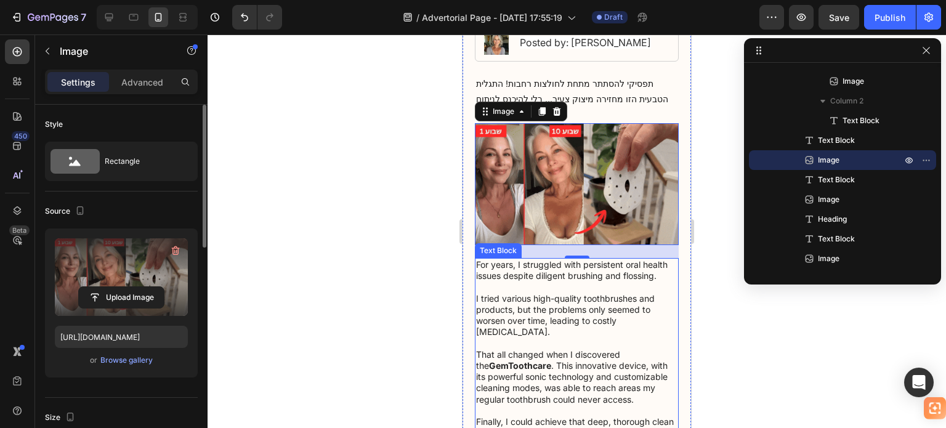
click at [538, 288] on p "For years, I struggled with persistent oral health issues despite diligent brus…" at bounding box center [576, 360] width 201 height 202
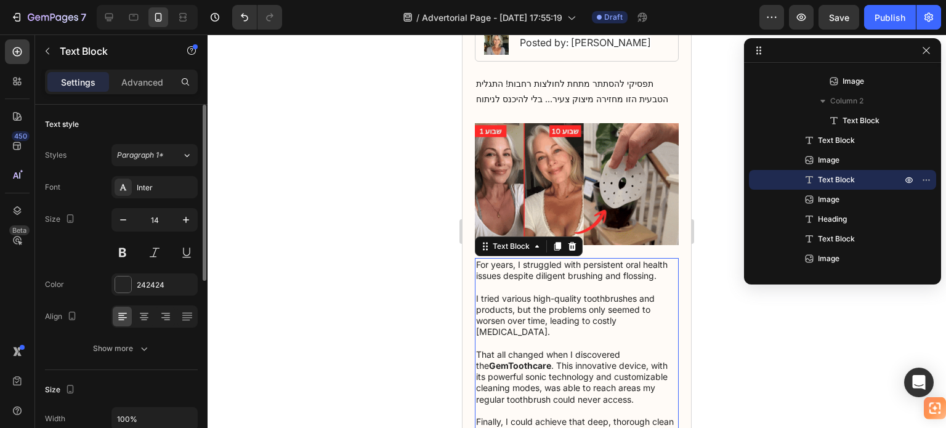
click at [522, 288] on p "For years, I struggled with persistent oral health issues despite diligent brus…" at bounding box center [576, 360] width 201 height 202
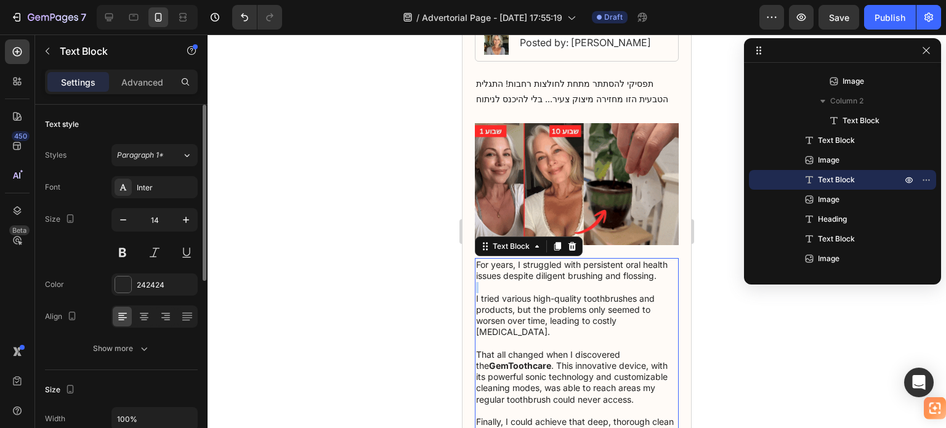
click at [522, 288] on p "For years, I struggled with persistent oral health issues despite diligent brus…" at bounding box center [576, 360] width 201 height 202
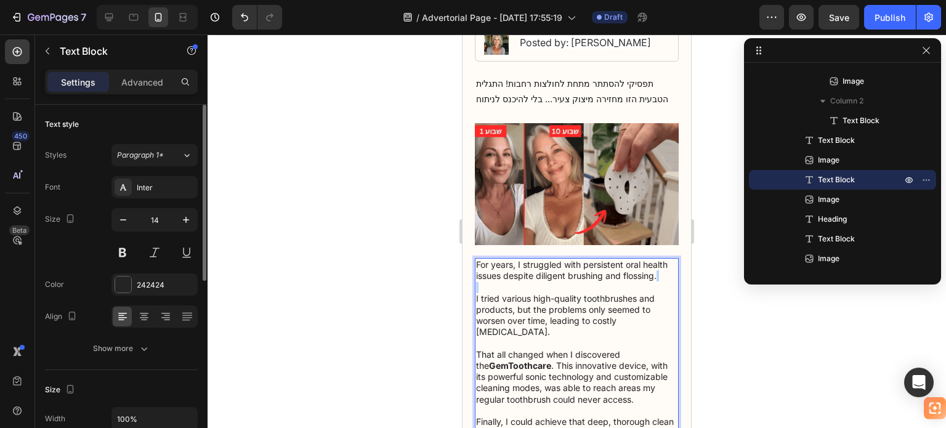
click at [522, 288] on p "For years, I struggled with persistent oral health issues despite diligent brus…" at bounding box center [576, 360] width 201 height 202
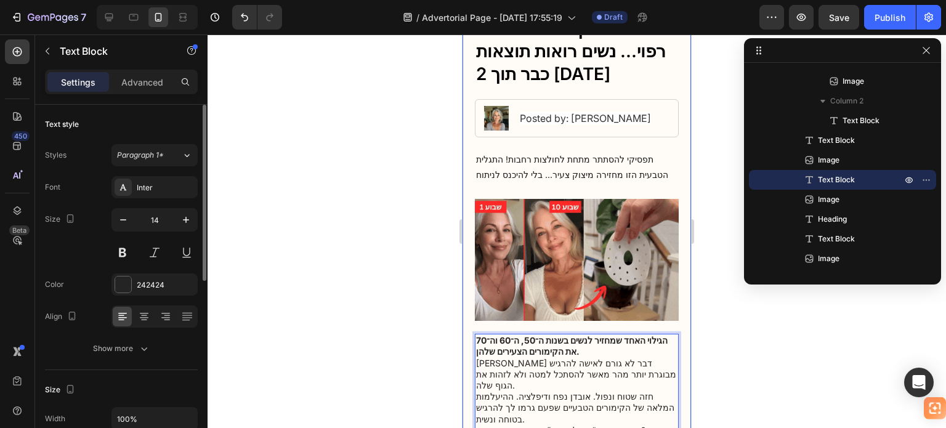
scroll to position [257, 0]
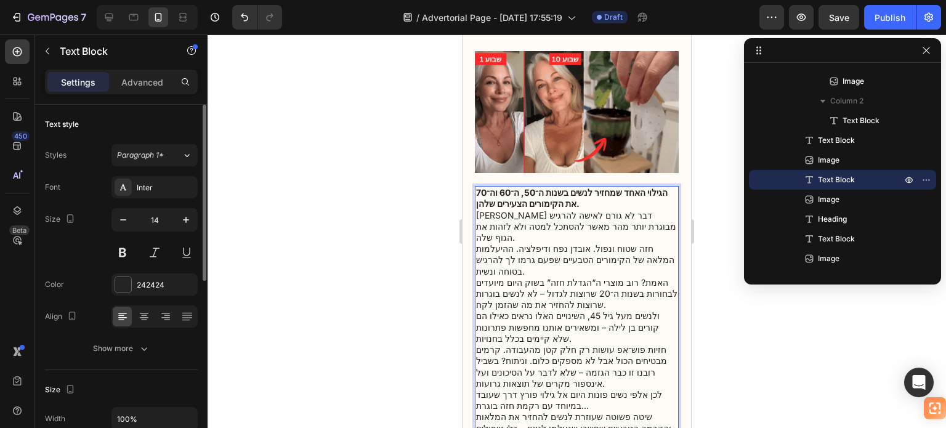
click at [562, 198] on p "הגילוי האחד שמחזיר לנשים בשנות ה־50, ה־60 וה־70 את הקימורים הצעירים שלהן." at bounding box center [576, 198] width 201 height 22
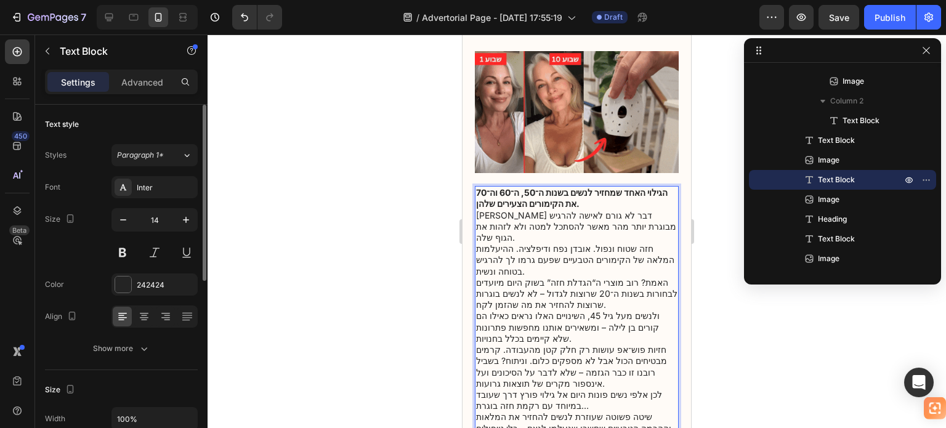
click at [702, 242] on div at bounding box center [577, 231] width 738 height 394
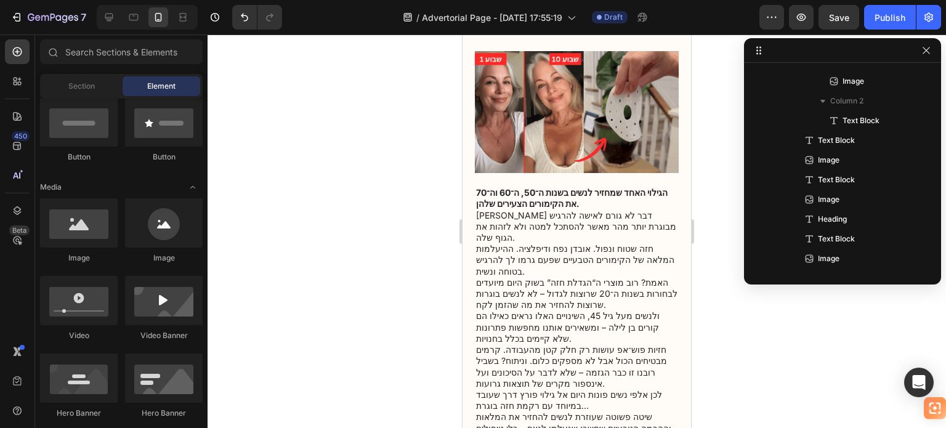
click at [704, 243] on div at bounding box center [577, 231] width 738 height 394
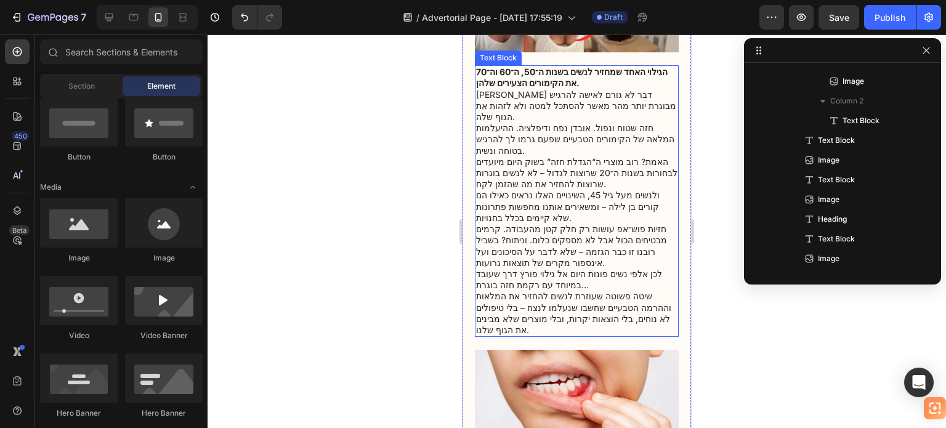
scroll to position [380, 0]
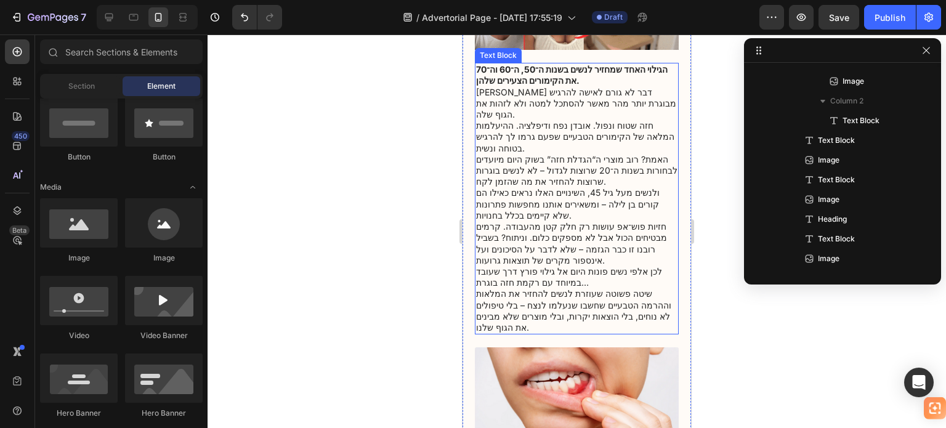
click at [616, 266] on p "לכן אלפי נשים פונות היום אל גילוי פורץ דרך שעובד במיוחד עם רקמת חזה בוגרת…" at bounding box center [576, 277] width 201 height 22
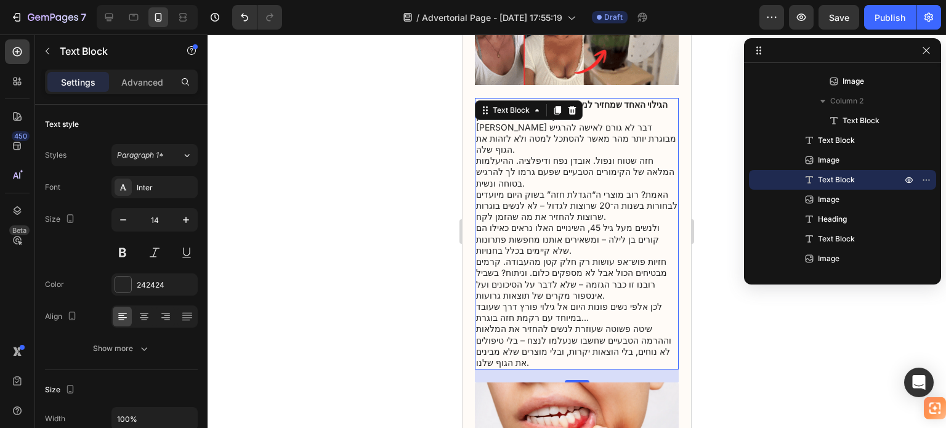
scroll to position [318, 0]
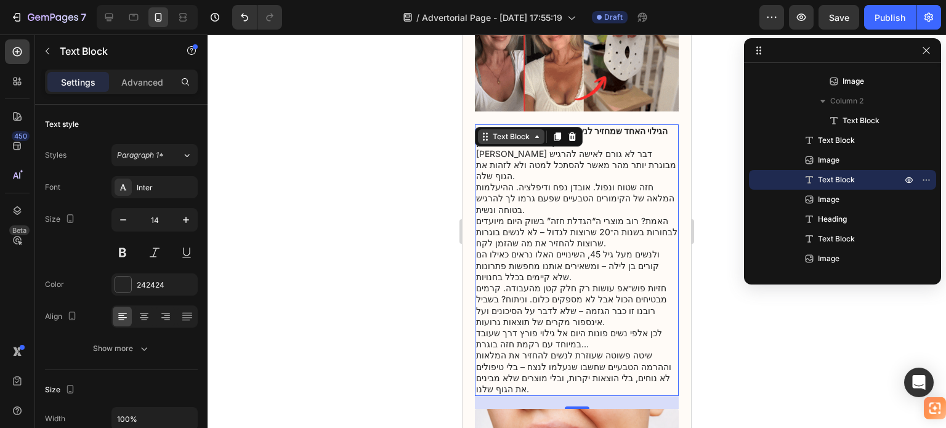
click at [530, 132] on div "Text Block" at bounding box center [511, 136] width 42 height 11
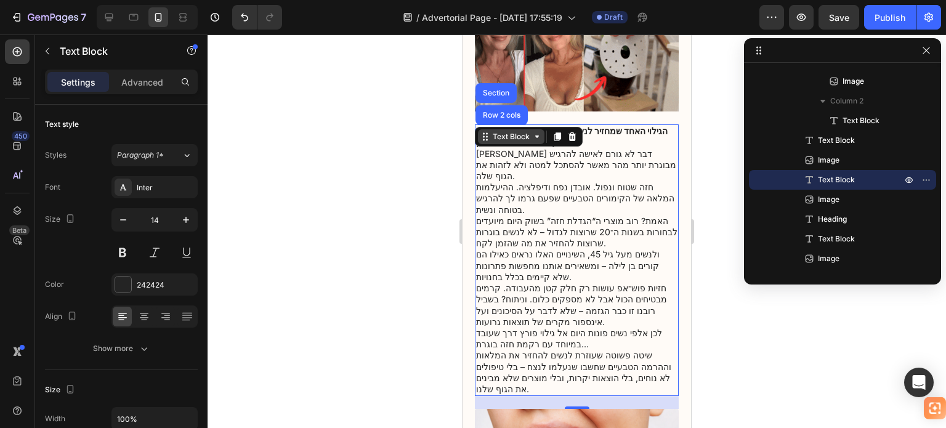
click at [530, 132] on div "Text Block" at bounding box center [511, 136] width 42 height 11
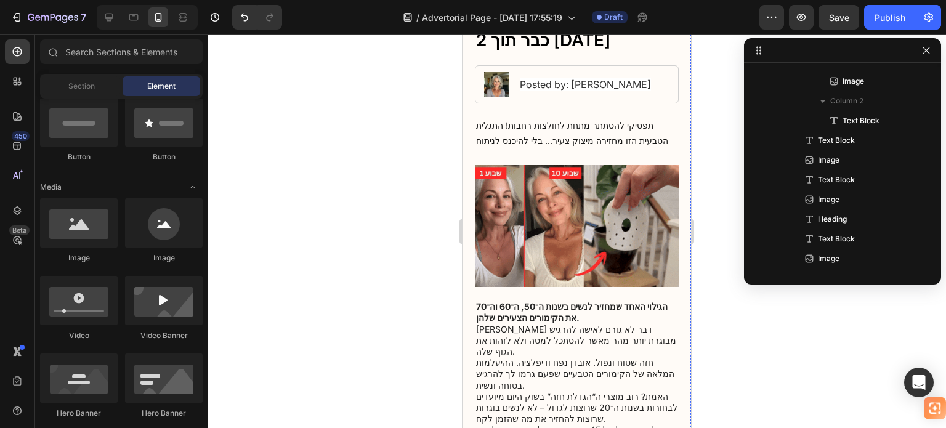
scroll to position [108, 0]
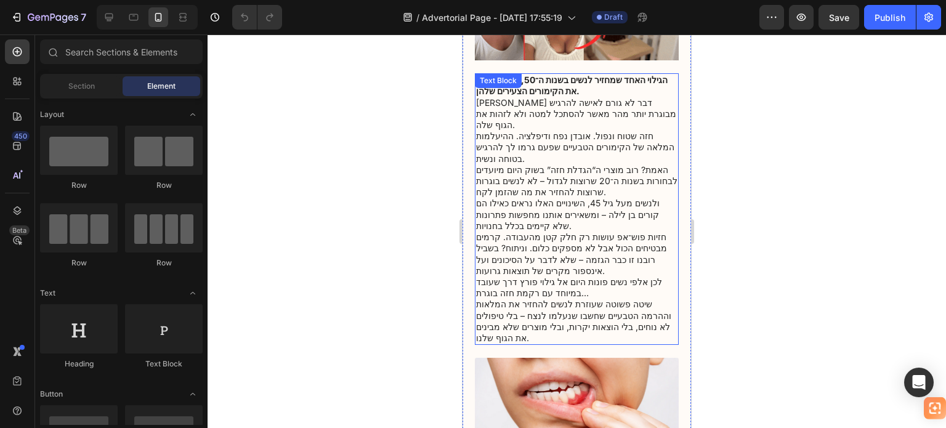
click at [561, 199] on p "ולנשים מעל גיל 45, השינויים האלו נראים כאילו הם קורים בן לילה – ומשאירים אותנו …" at bounding box center [576, 215] width 201 height 34
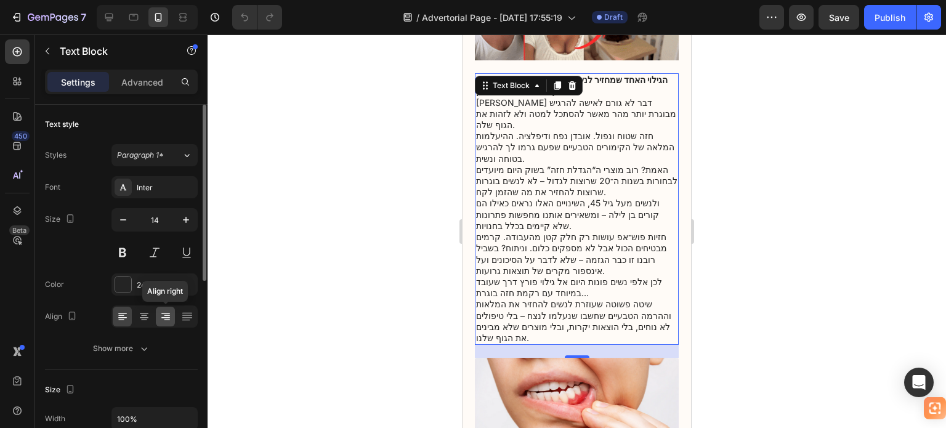
click at [165, 320] on icon at bounding box center [167, 320] width 6 height 1
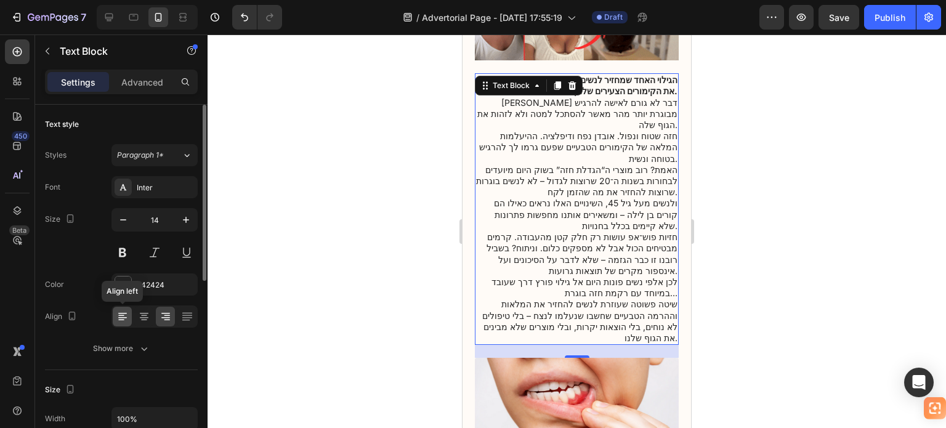
click at [116, 313] on icon at bounding box center [122, 316] width 12 height 12
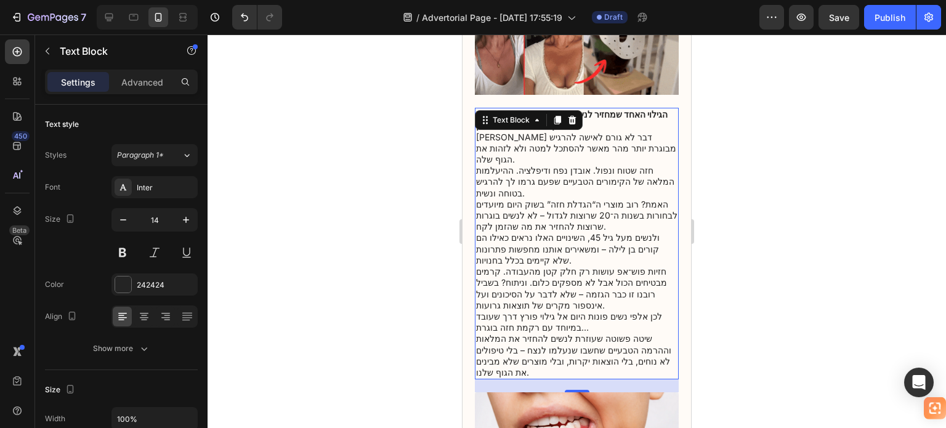
scroll to position [308, 0]
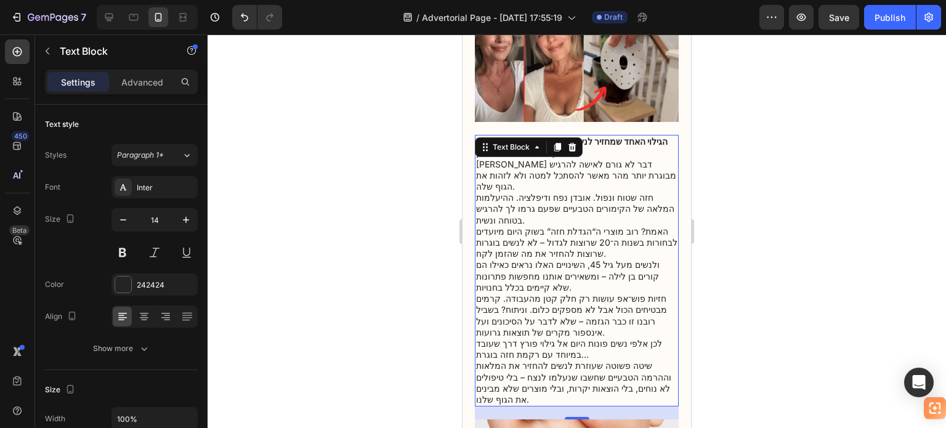
click at [835, 192] on div at bounding box center [577, 231] width 738 height 394
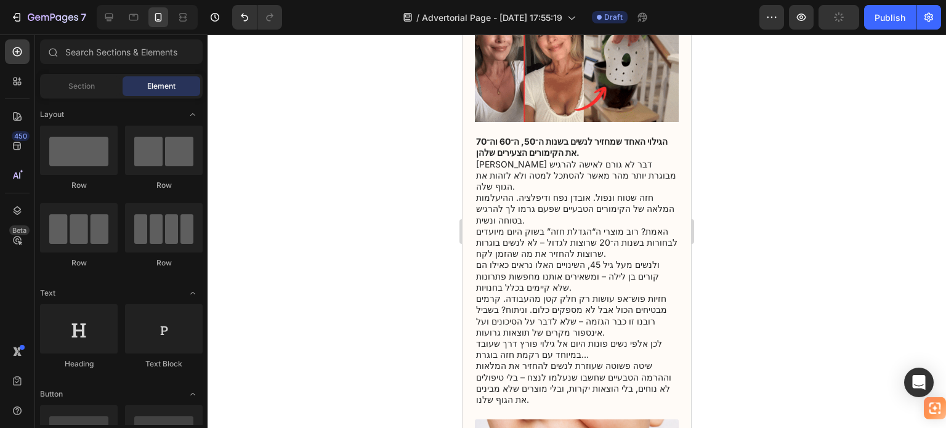
click at [322, 232] on div at bounding box center [577, 231] width 738 height 394
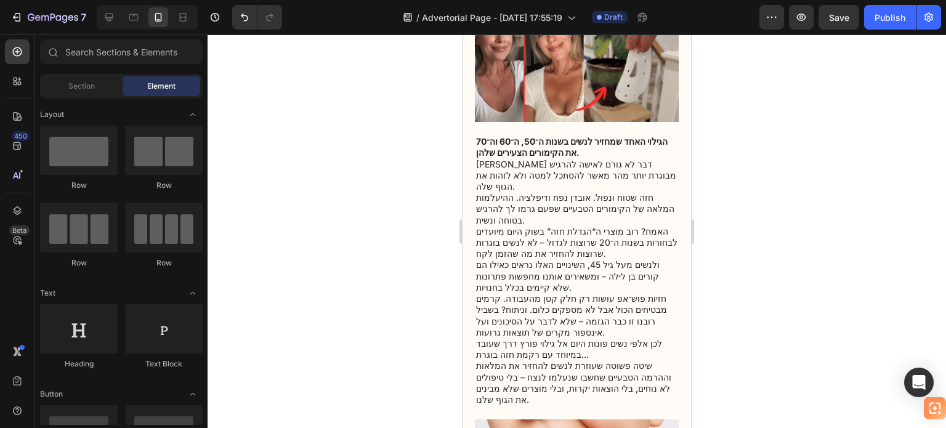
click at [544, 226] on p "האמת? רוב מוצרי ה“הגדלת חזה” בשוק היום מיועדים לבחורות בשנות ה־20 שרוצות לגדול …" at bounding box center [576, 243] width 201 height 34
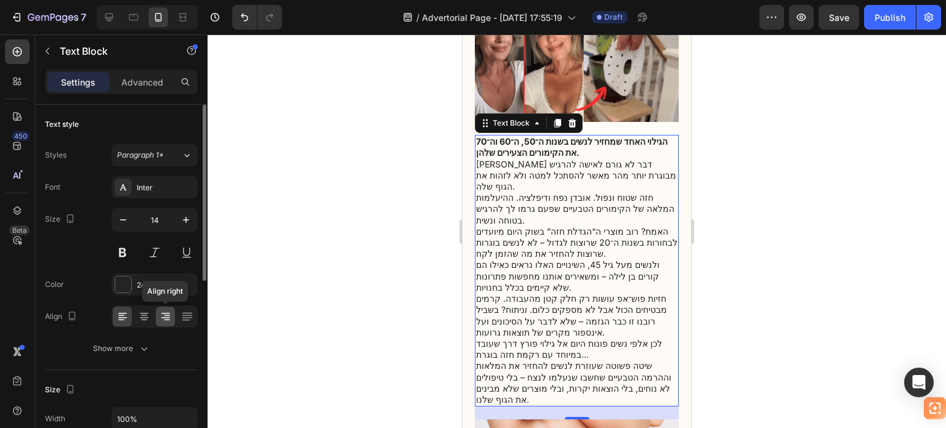
click at [166, 317] on icon at bounding box center [166, 316] width 12 height 12
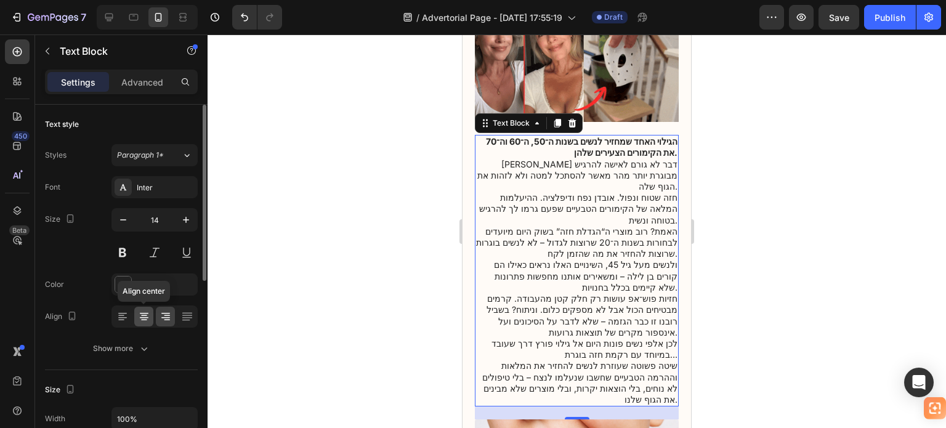
click at [148, 318] on icon at bounding box center [144, 316] width 12 height 12
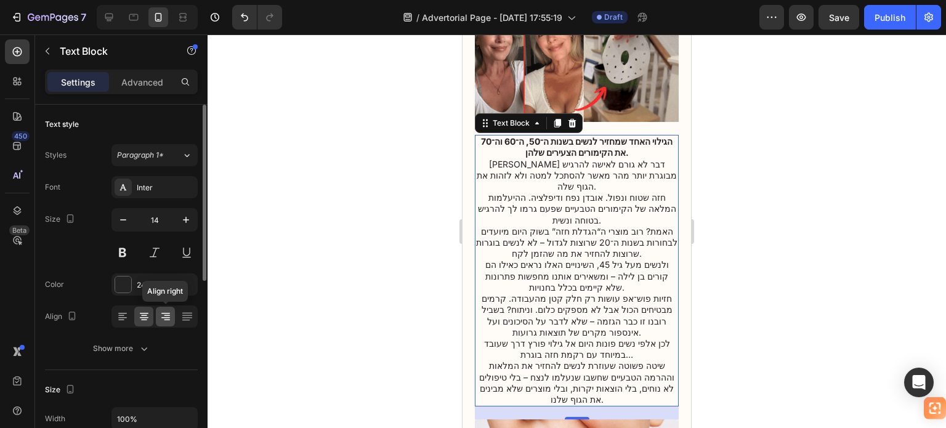
click at [166, 317] on icon at bounding box center [166, 316] width 12 height 12
